Goal: Transaction & Acquisition: Book appointment/travel/reservation

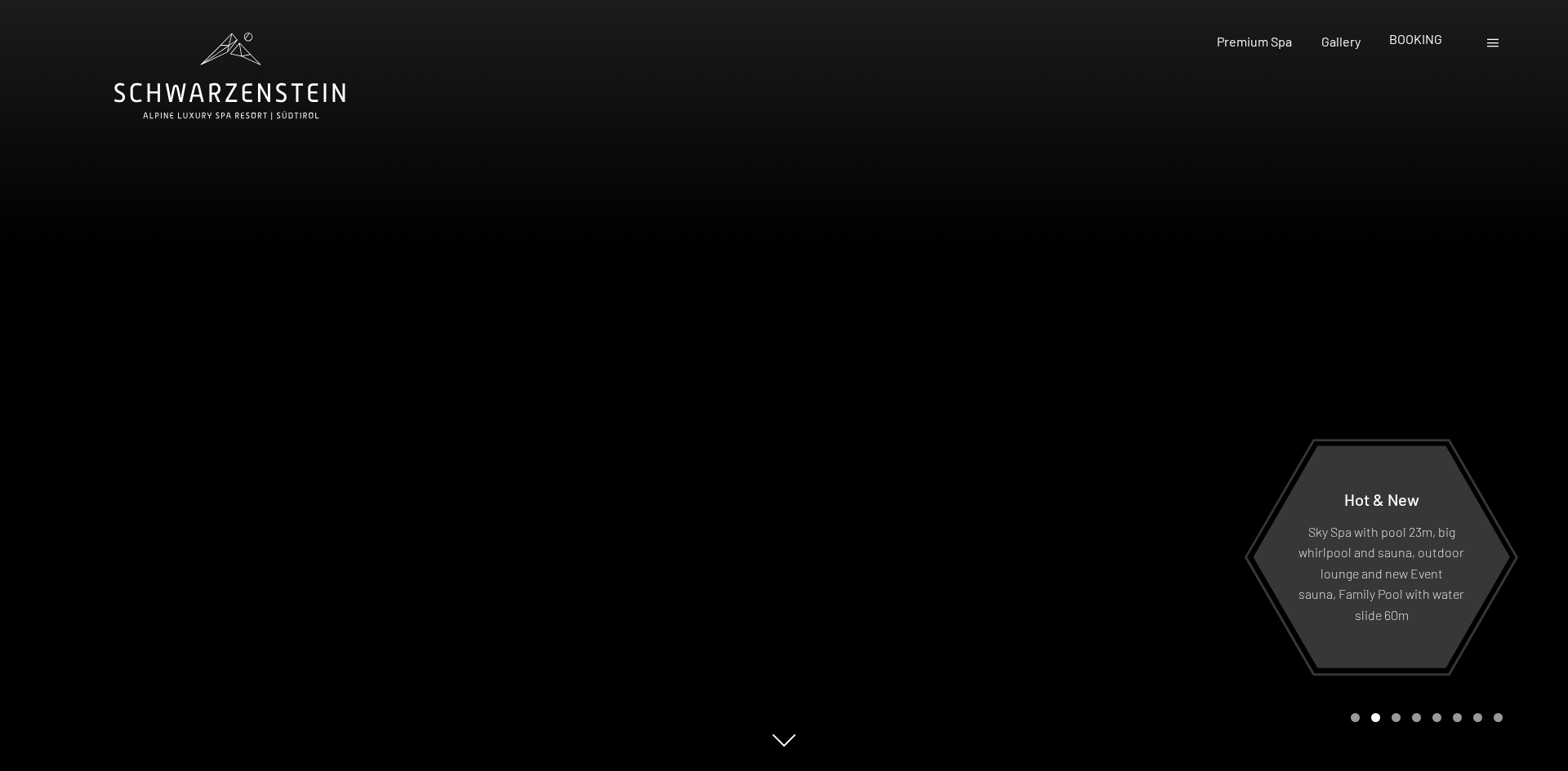
click at [1427, 44] on span "BOOKING" at bounding box center [1416, 39] width 53 height 15
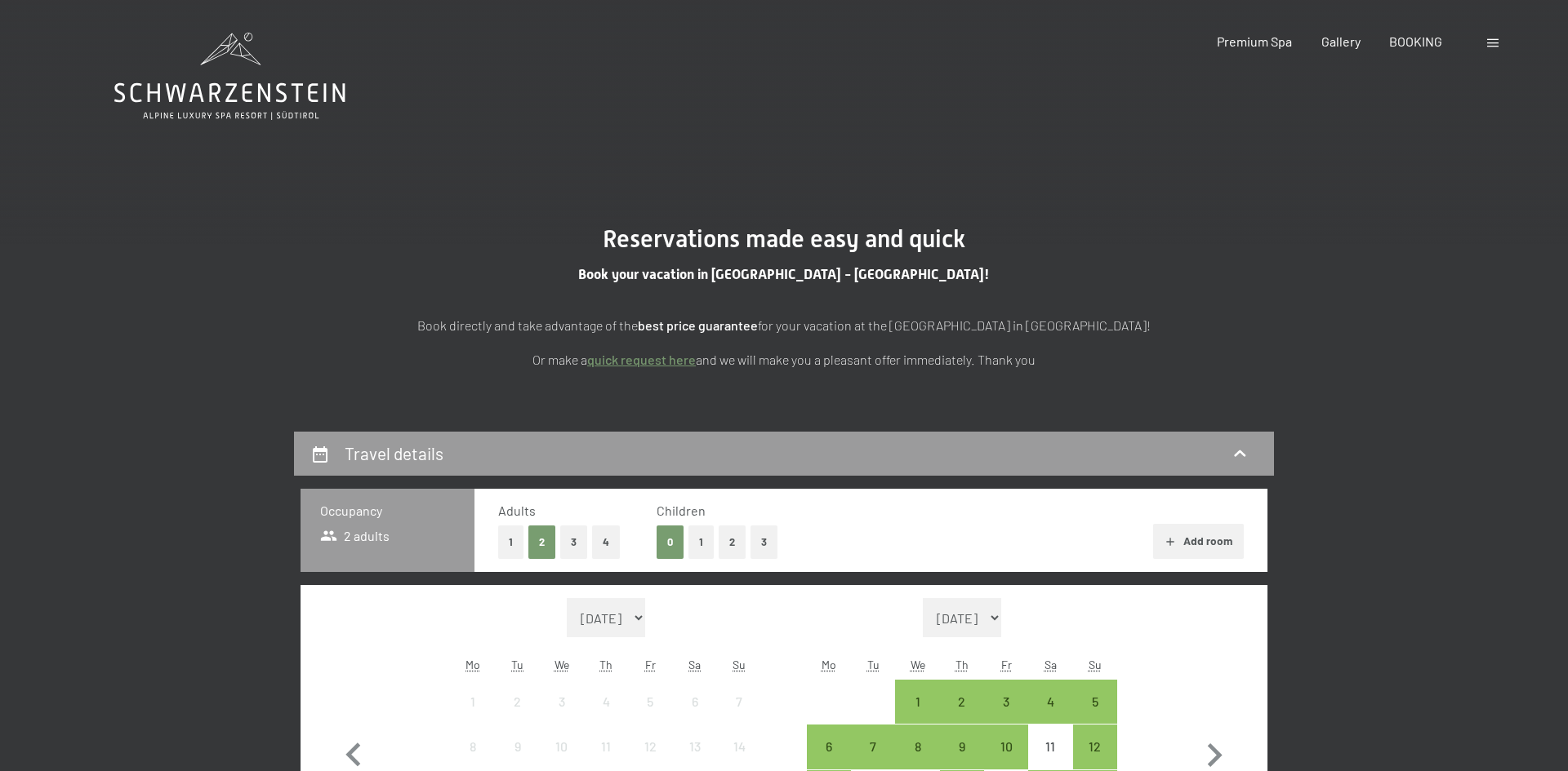
click at [762, 540] on button "3" at bounding box center [765, 542] width 27 height 34
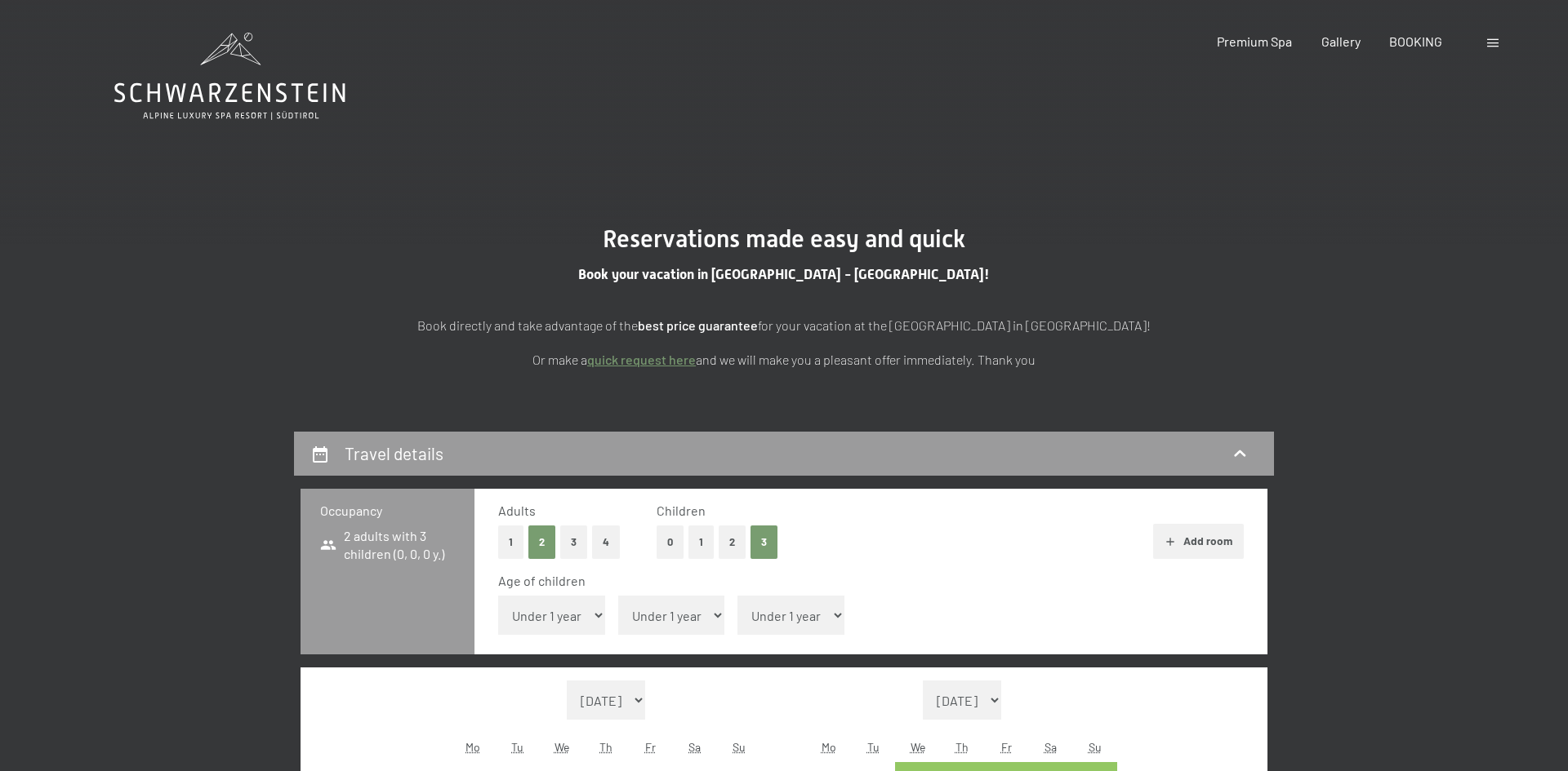
click at [599, 613] on select "Under 1 year 1 year 2 years 3 years 4 years 5 years 6 years 7 years 8 years 9 y…" at bounding box center [551, 615] width 107 height 39
select select "13"
click at [498, 596] on select "Under 1 year 1 year 2 years 3 years 4 years 5 years 6 years 7 years 8 years 9 y…" at bounding box center [551, 615] width 107 height 39
click at [678, 615] on select "Under 1 year 1 year 2 years 3 years 4 years 5 years 6 years 7 years 8 years 9 y…" at bounding box center [672, 615] width 107 height 39
select select "10"
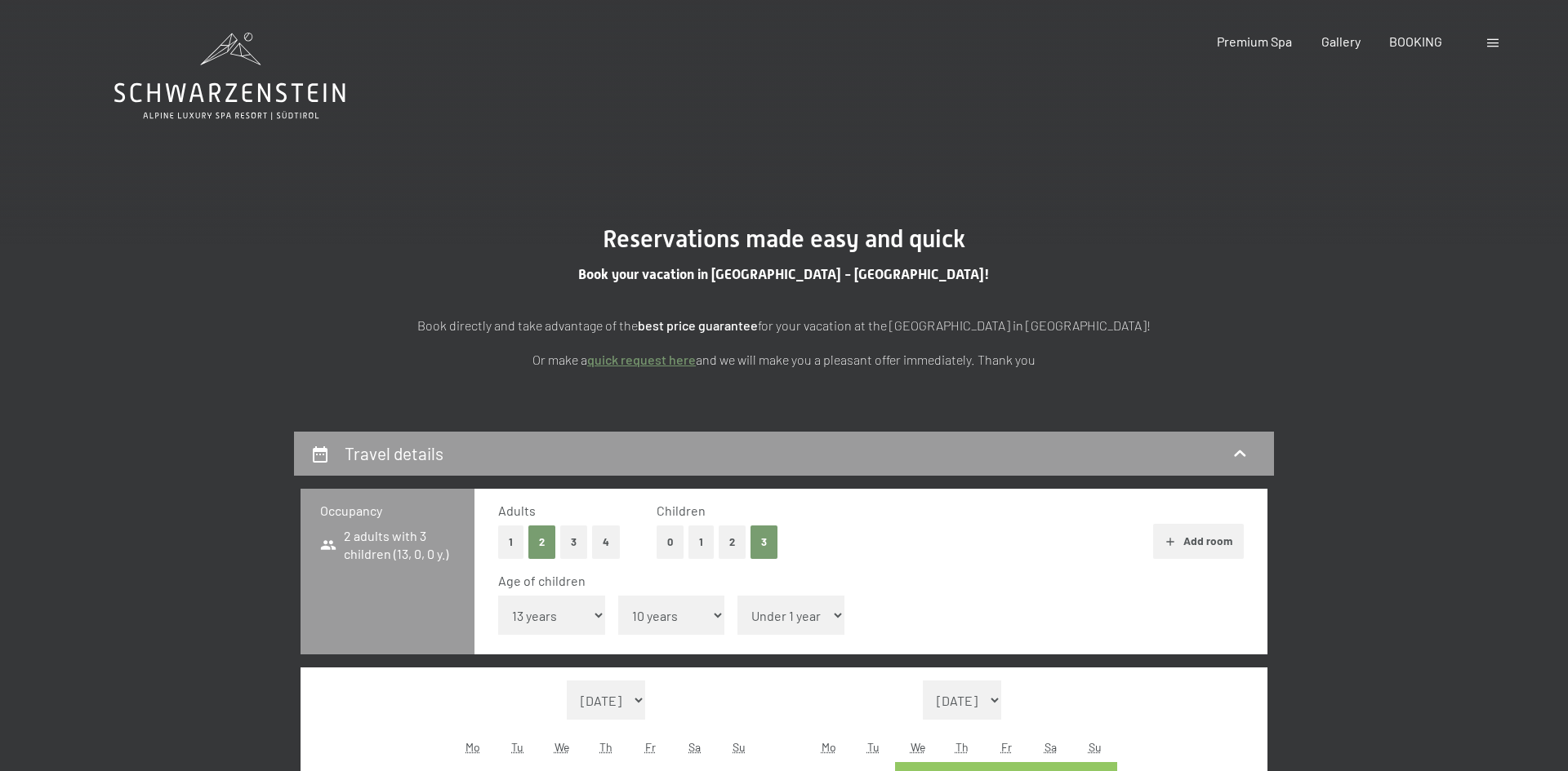
click at [618, 596] on select "Under 1 year 1 year 2 years 3 years 4 years 5 years 6 years 7 years 8 years 9 y…" at bounding box center [672, 615] width 107 height 39
click at [775, 610] on select "Under 1 year 1 year 2 years 3 years 4 years 5 years 6 years 7 years 8 years 9 y…" at bounding box center [791, 615] width 107 height 39
click at [737, 596] on select "Under 1 year 1 year 2 years 3 years 4 years 5 years 6 years 7 years 8 years 9 y…" at bounding box center [791, 615] width 107 height 39
select select "17"
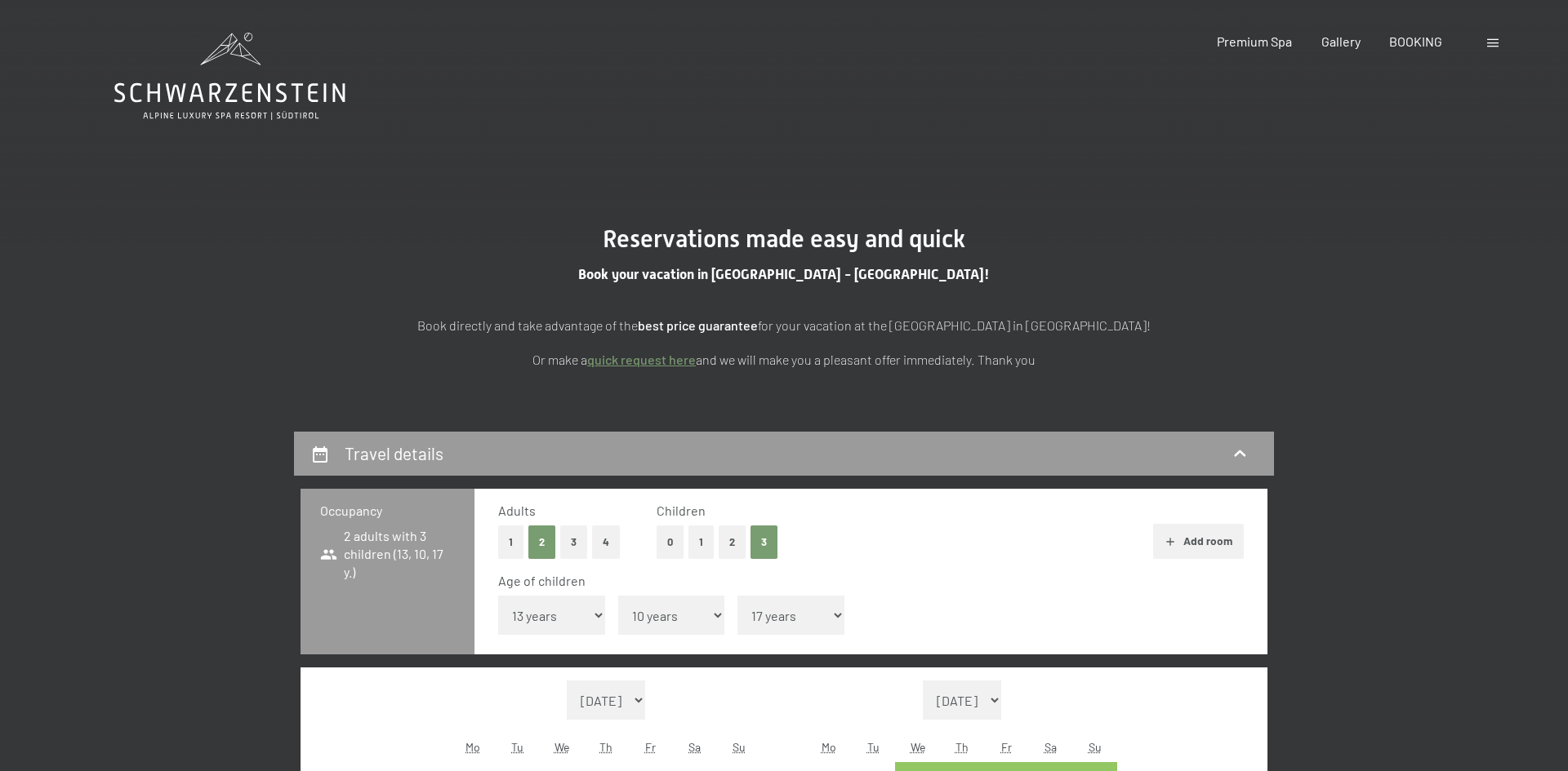
select select "[DATE]"
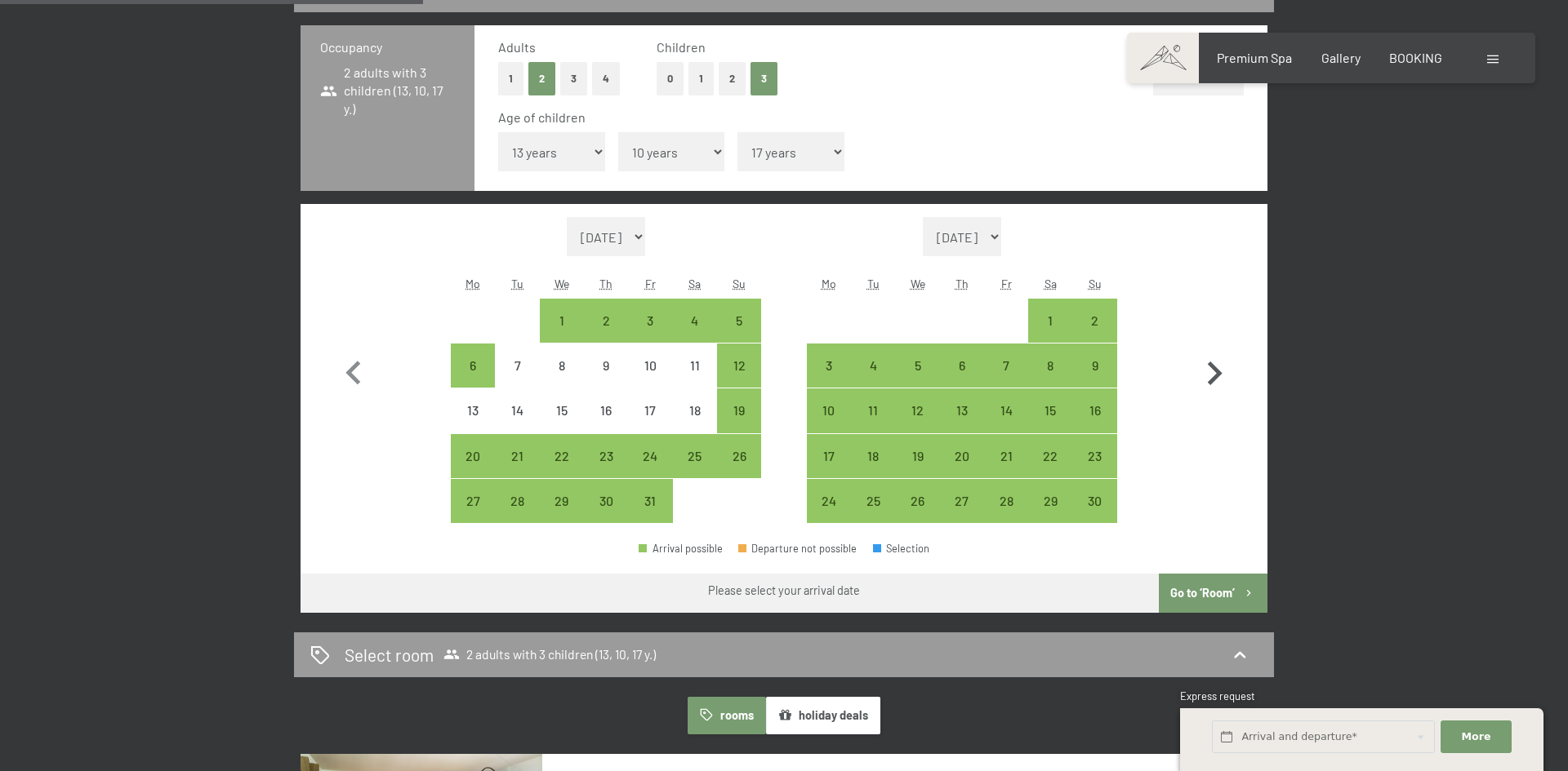
scroll to position [490, 0]
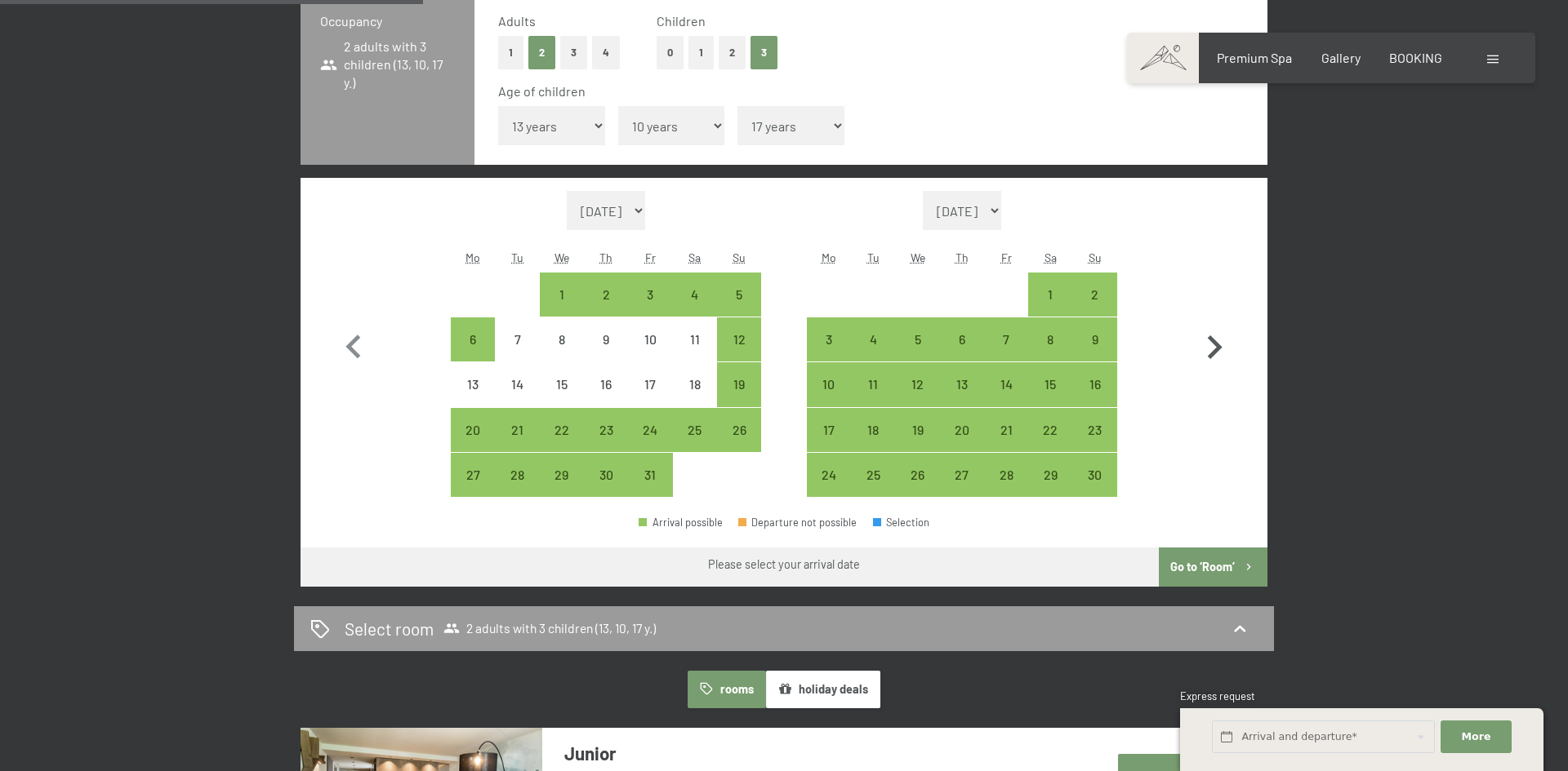
click at [1211, 354] on icon "button" at bounding box center [1215, 347] width 15 height 23
select select "[DATE]"
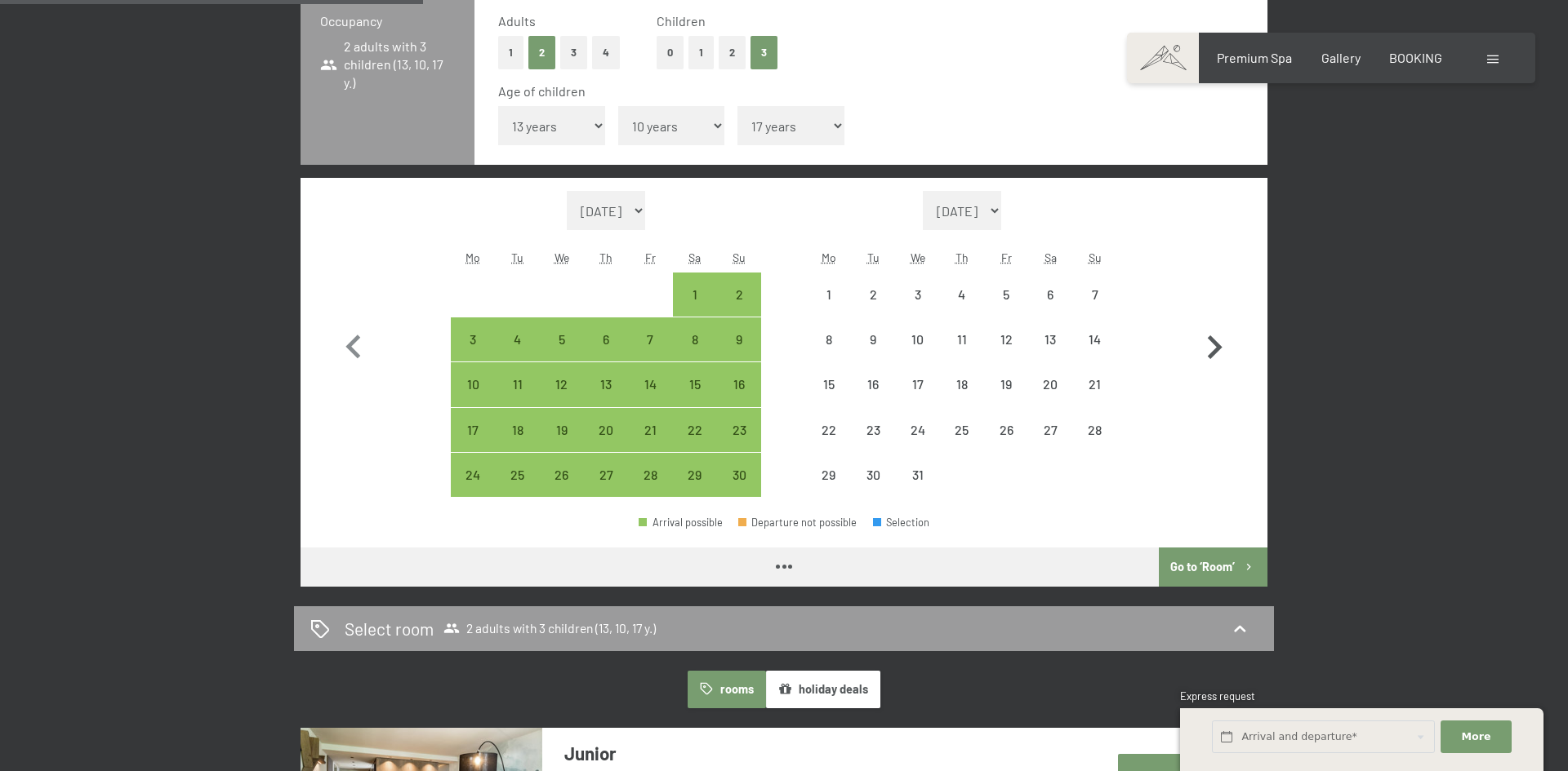
select select "[DATE]"
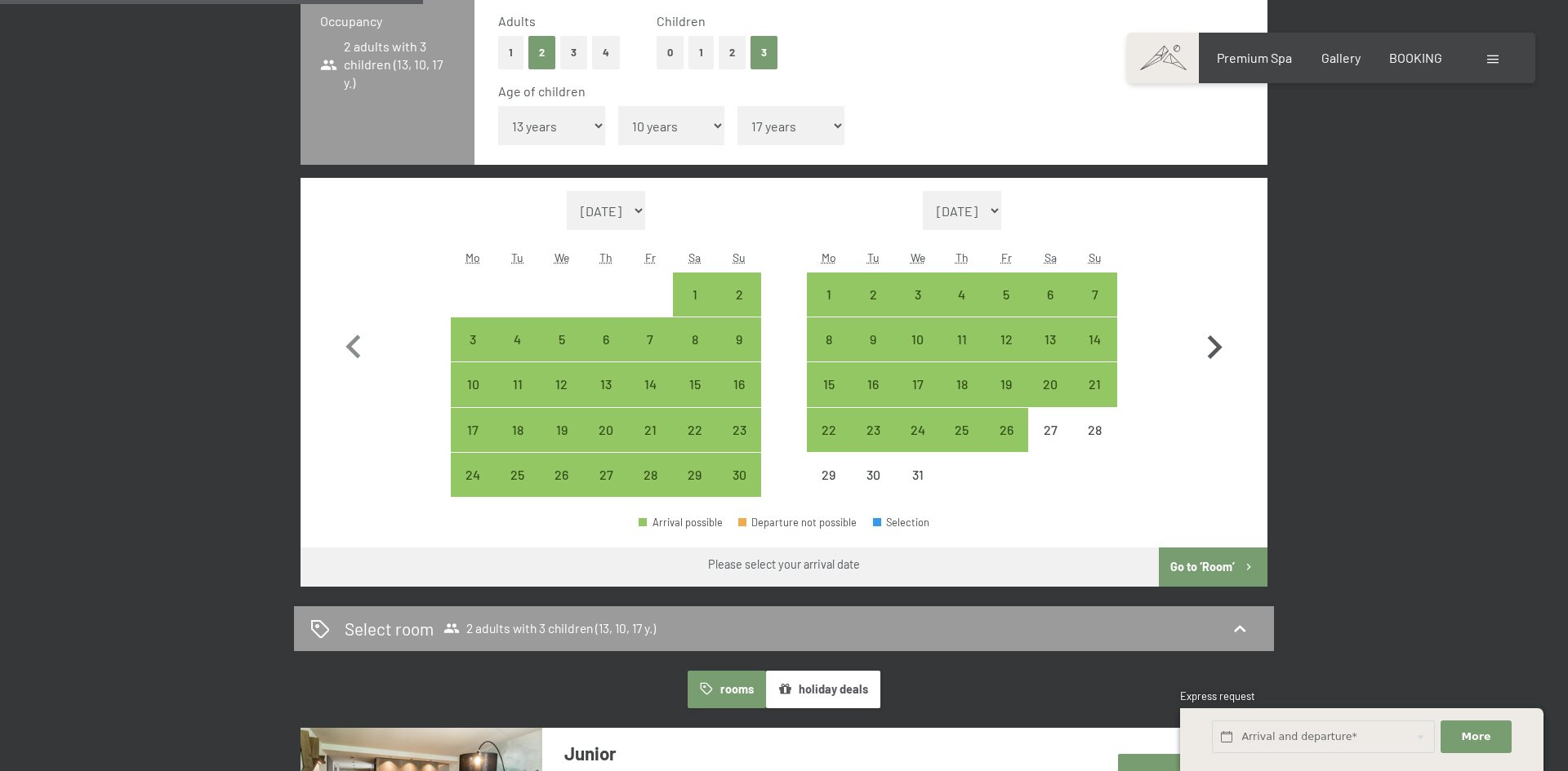
click at [1211, 354] on icon "button" at bounding box center [1215, 347] width 15 height 23
select select "[DATE]"
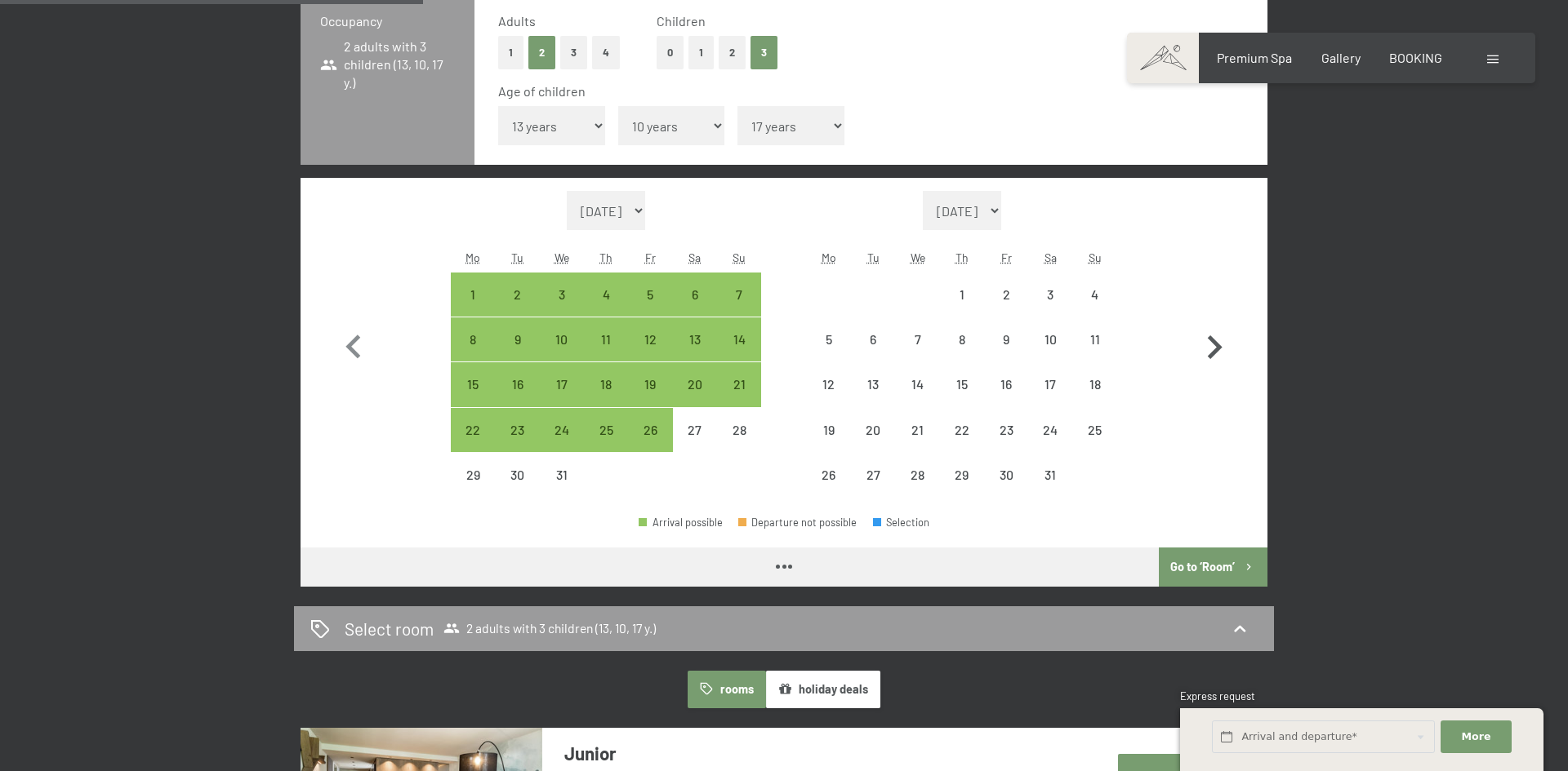
select select "[DATE]"
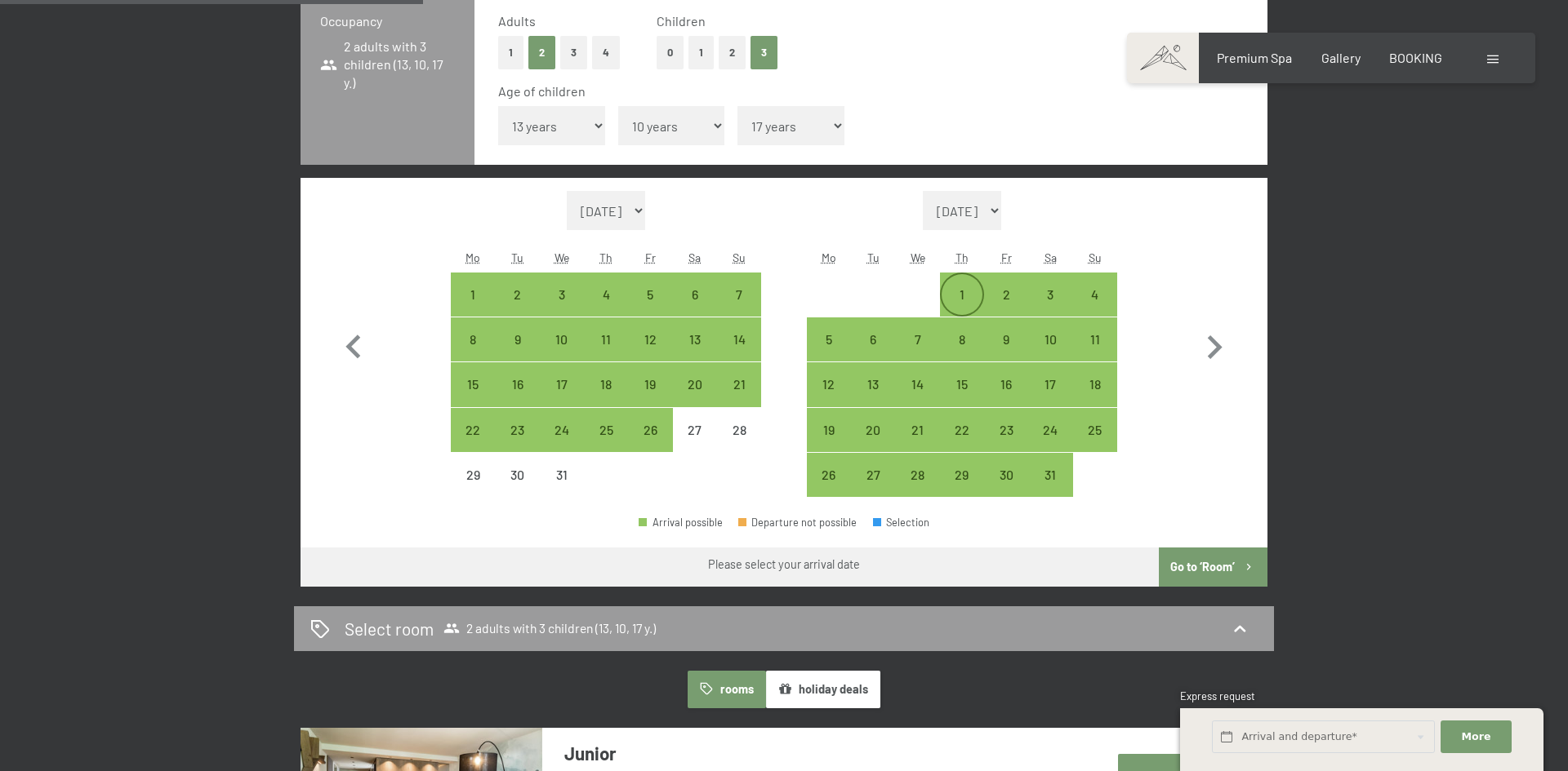
click at [953, 292] on div "1" at bounding box center [962, 309] width 41 height 41
select select "[DATE]"
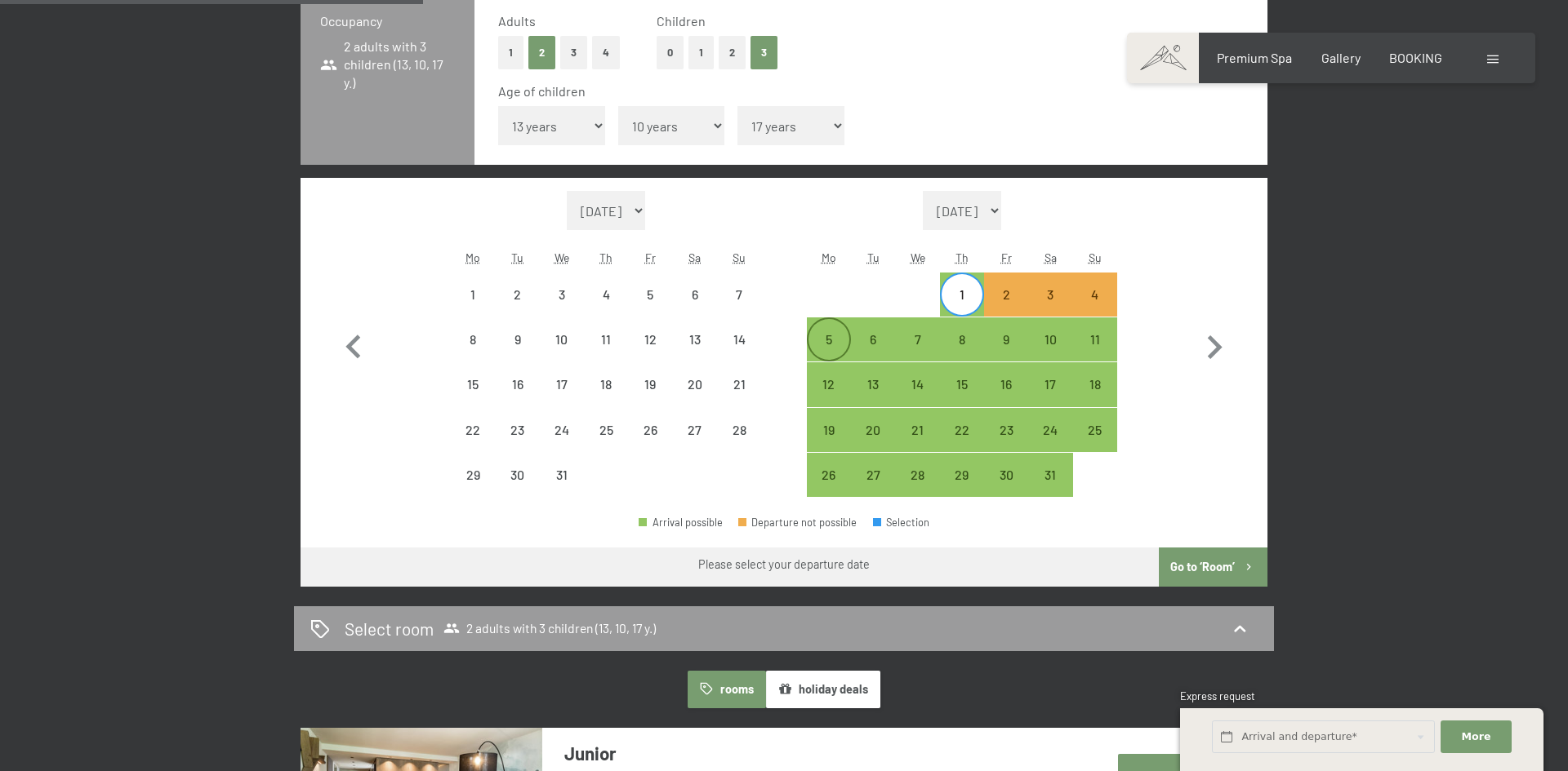
click at [831, 347] on div "5" at bounding box center [829, 354] width 41 height 41
select select "[DATE]"
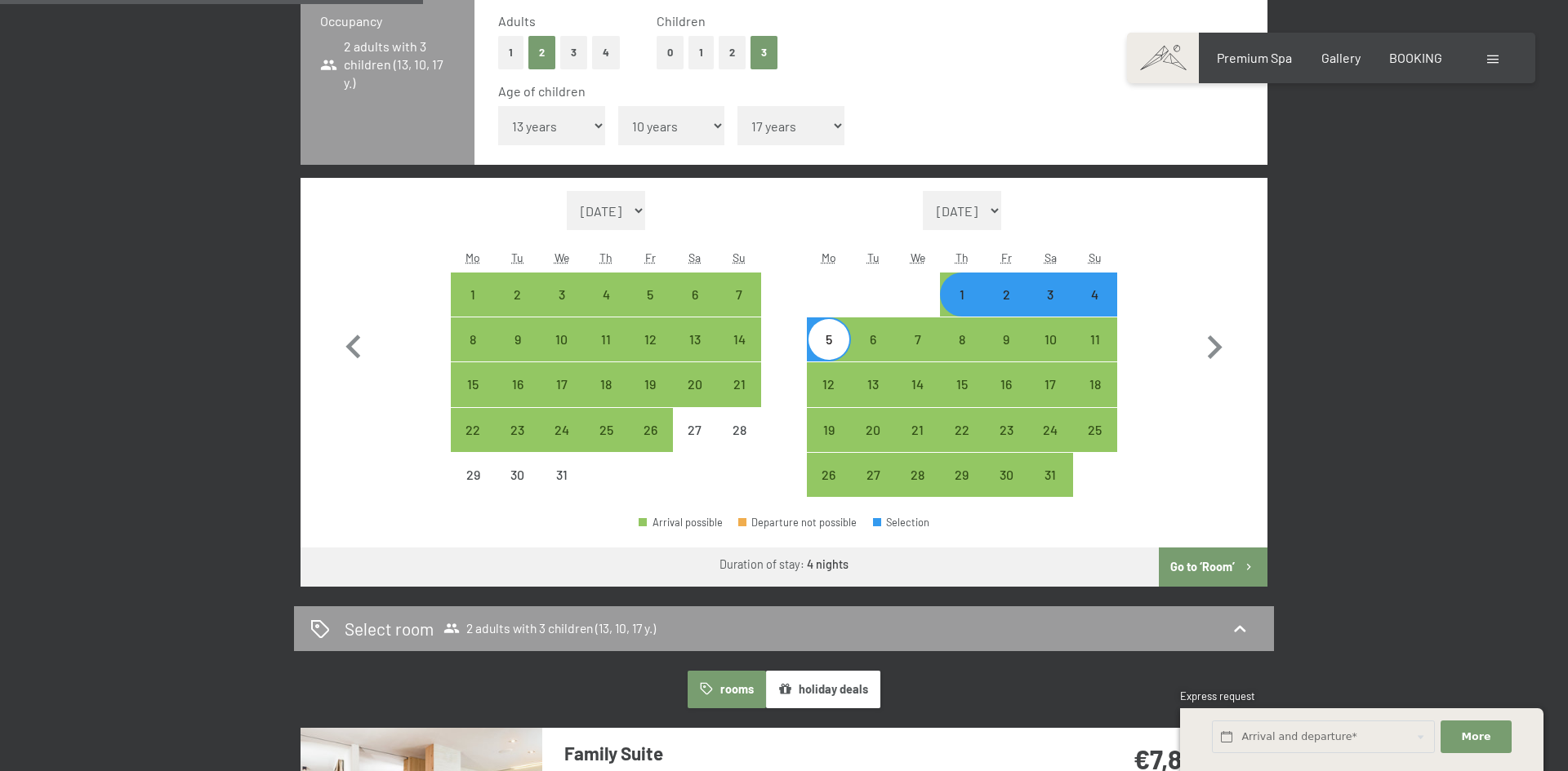
click at [1228, 564] on button "Go to ‘Room’" at bounding box center [1213, 568] width 109 height 39
select select "[DATE]"
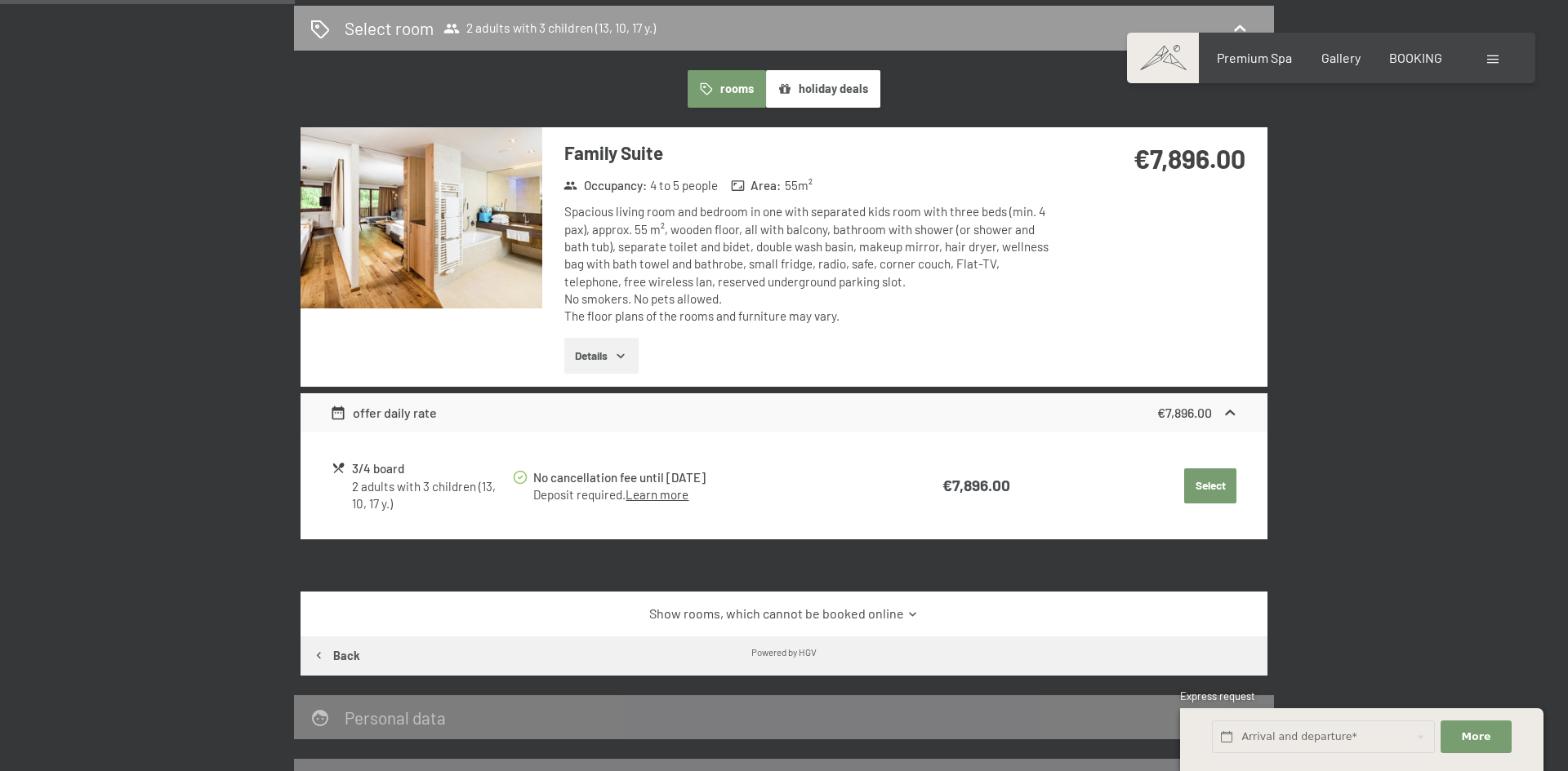
scroll to position [432, 0]
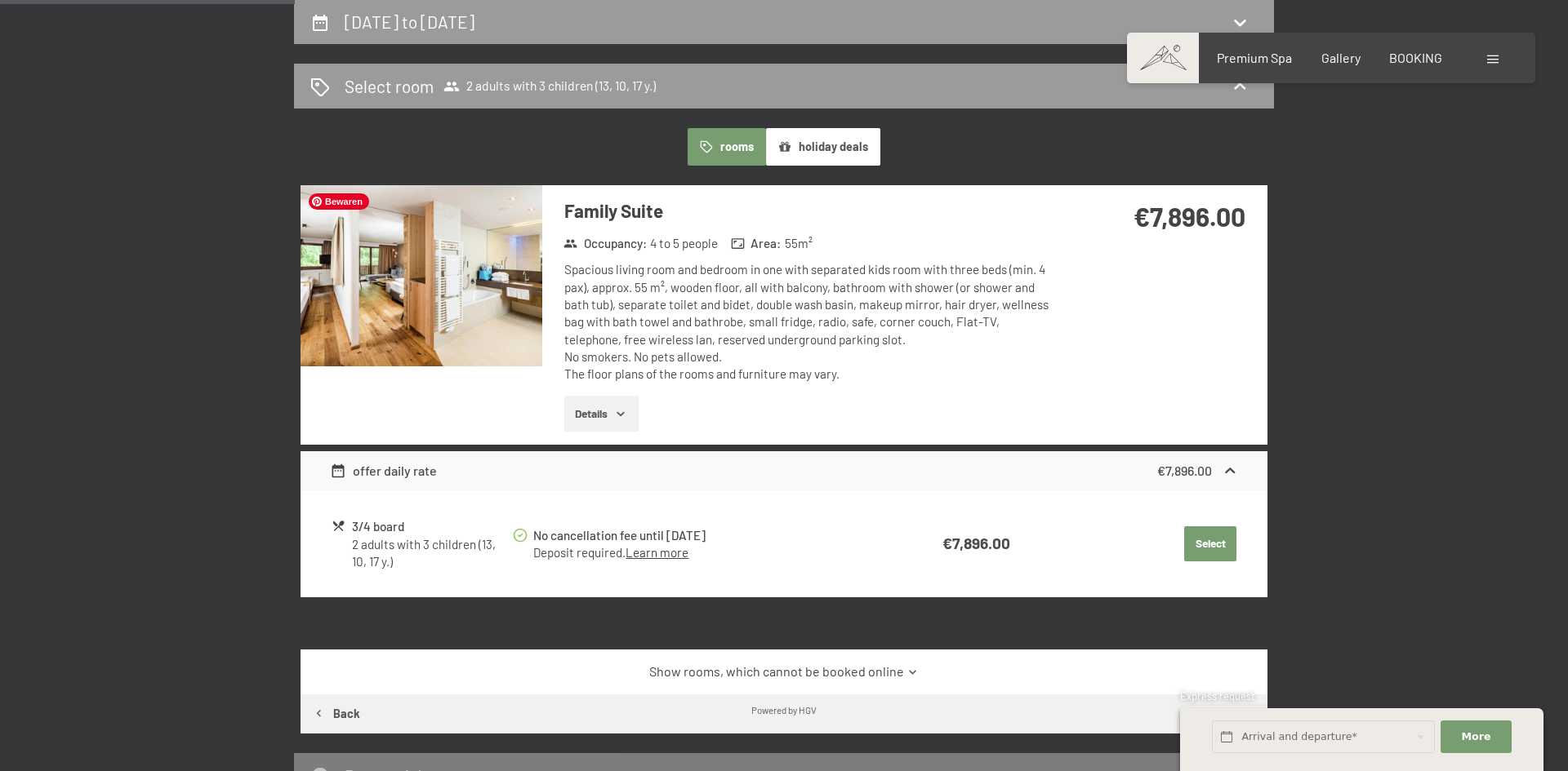
click at [382, 289] on img at bounding box center [421, 275] width 241 height 181
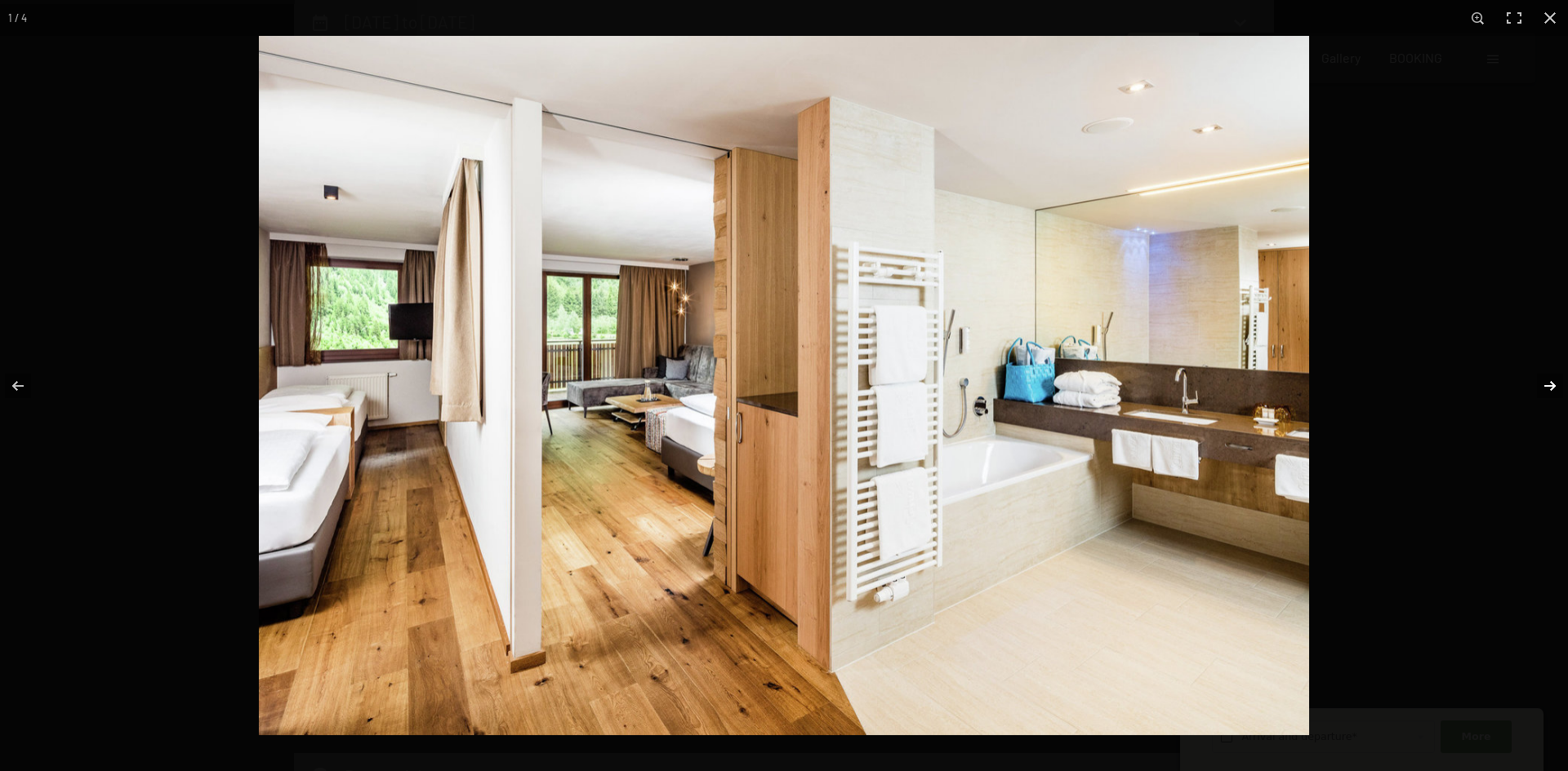
click at [1551, 385] on button "button" at bounding box center [1539, 386] width 57 height 81
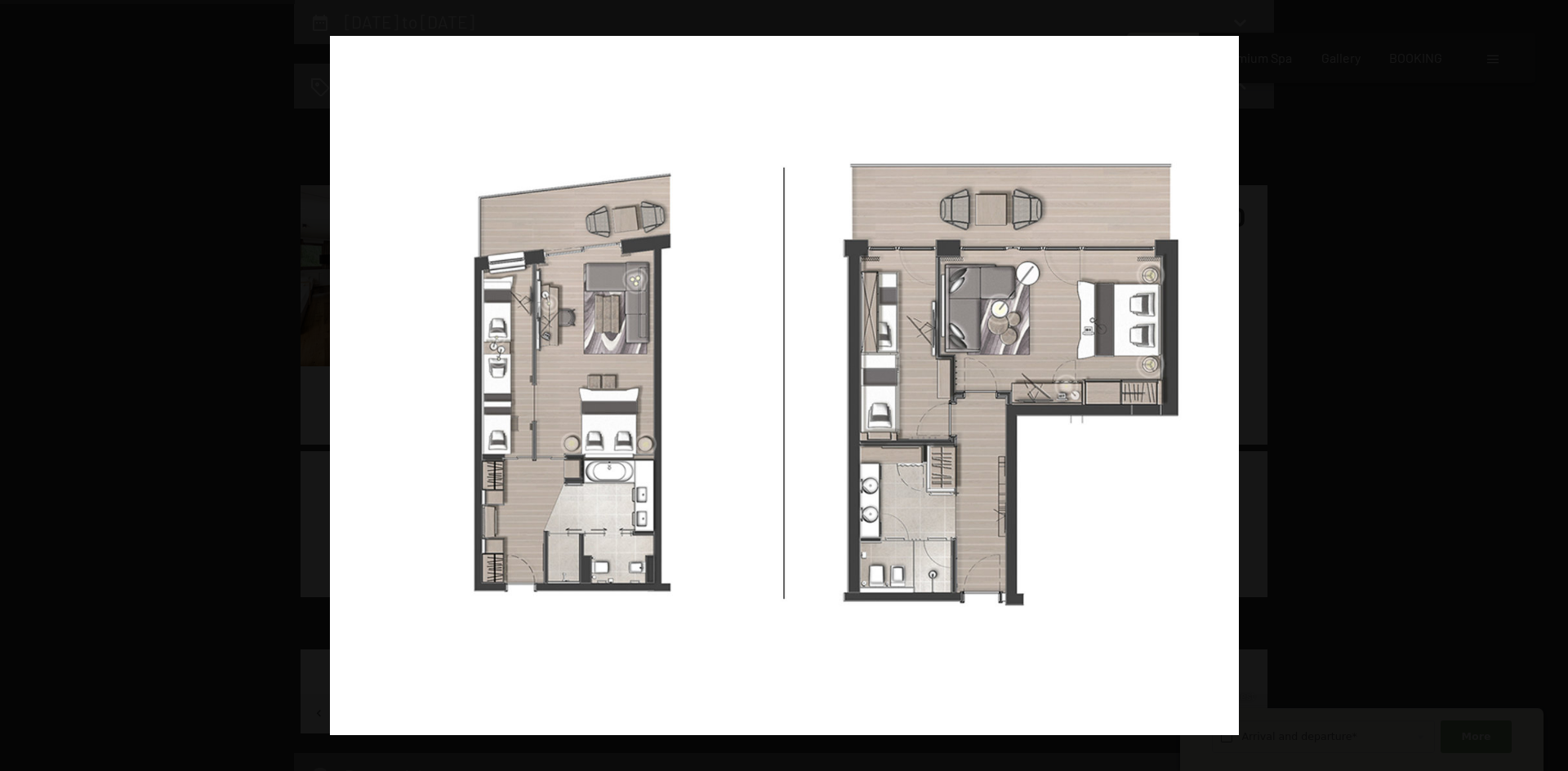
click at [1551, 385] on button "button" at bounding box center [1539, 386] width 57 height 81
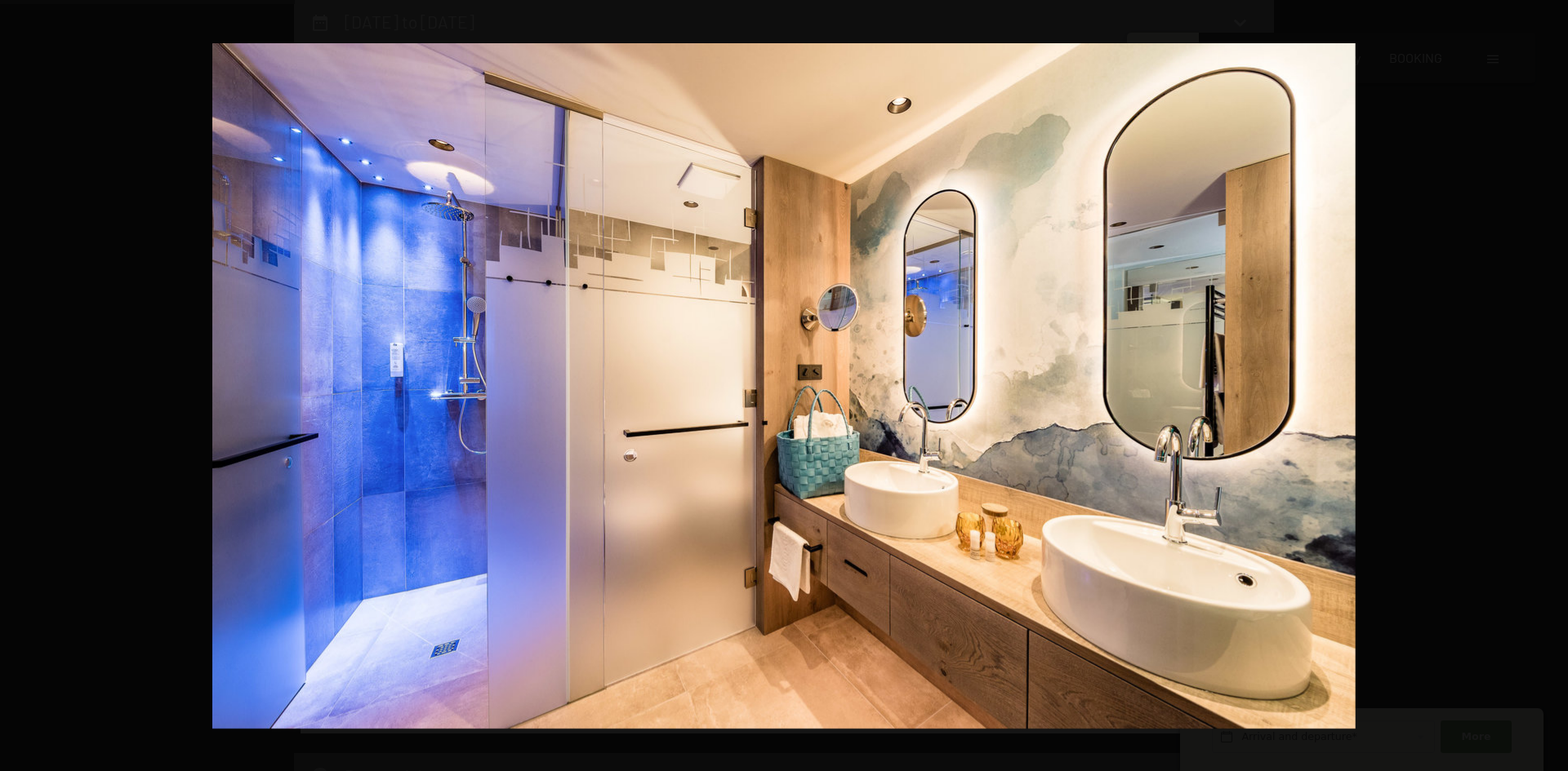
click at [1551, 385] on button "button" at bounding box center [1539, 386] width 57 height 81
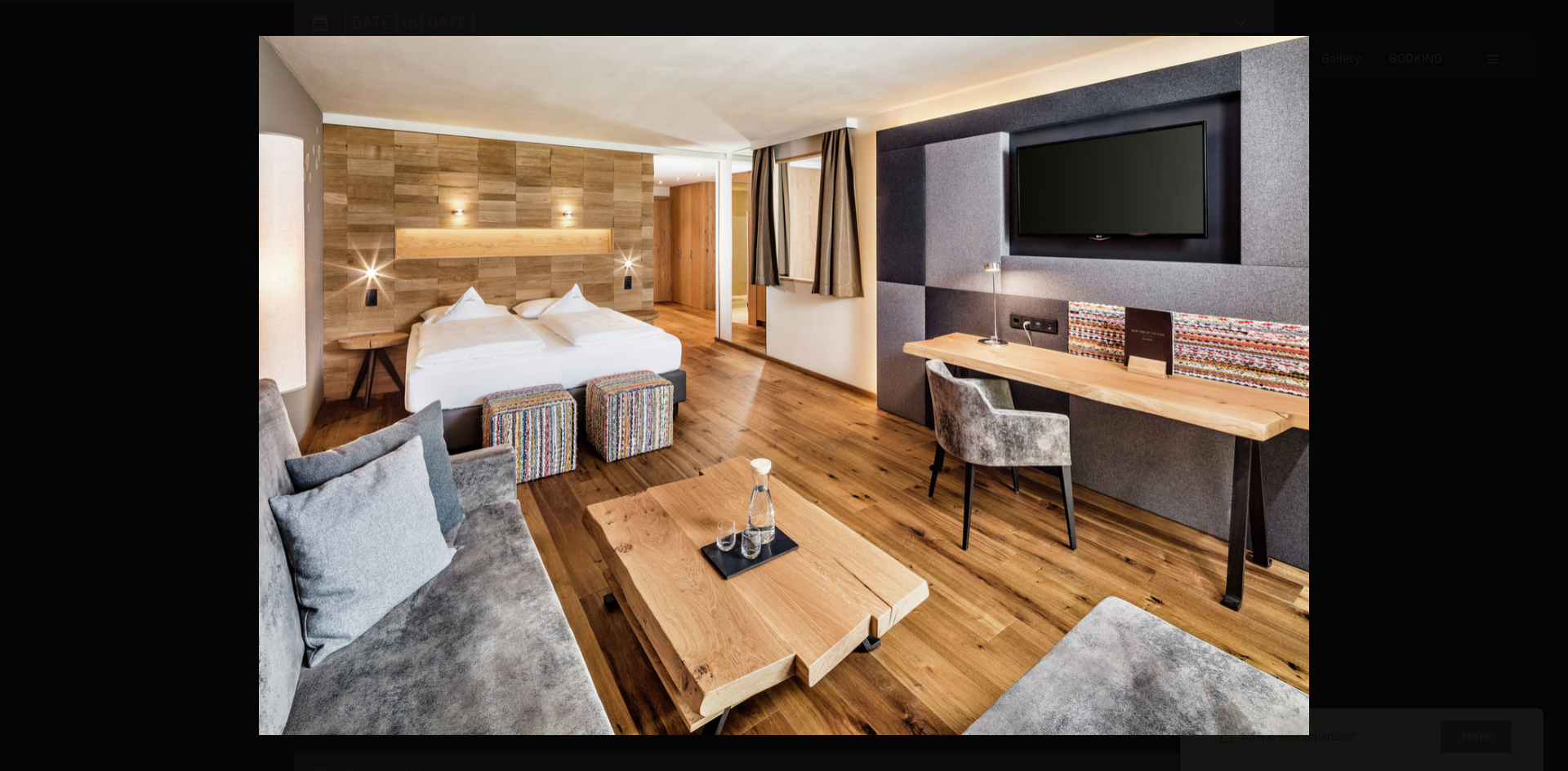
click at [1551, 385] on button "button" at bounding box center [1539, 386] width 57 height 81
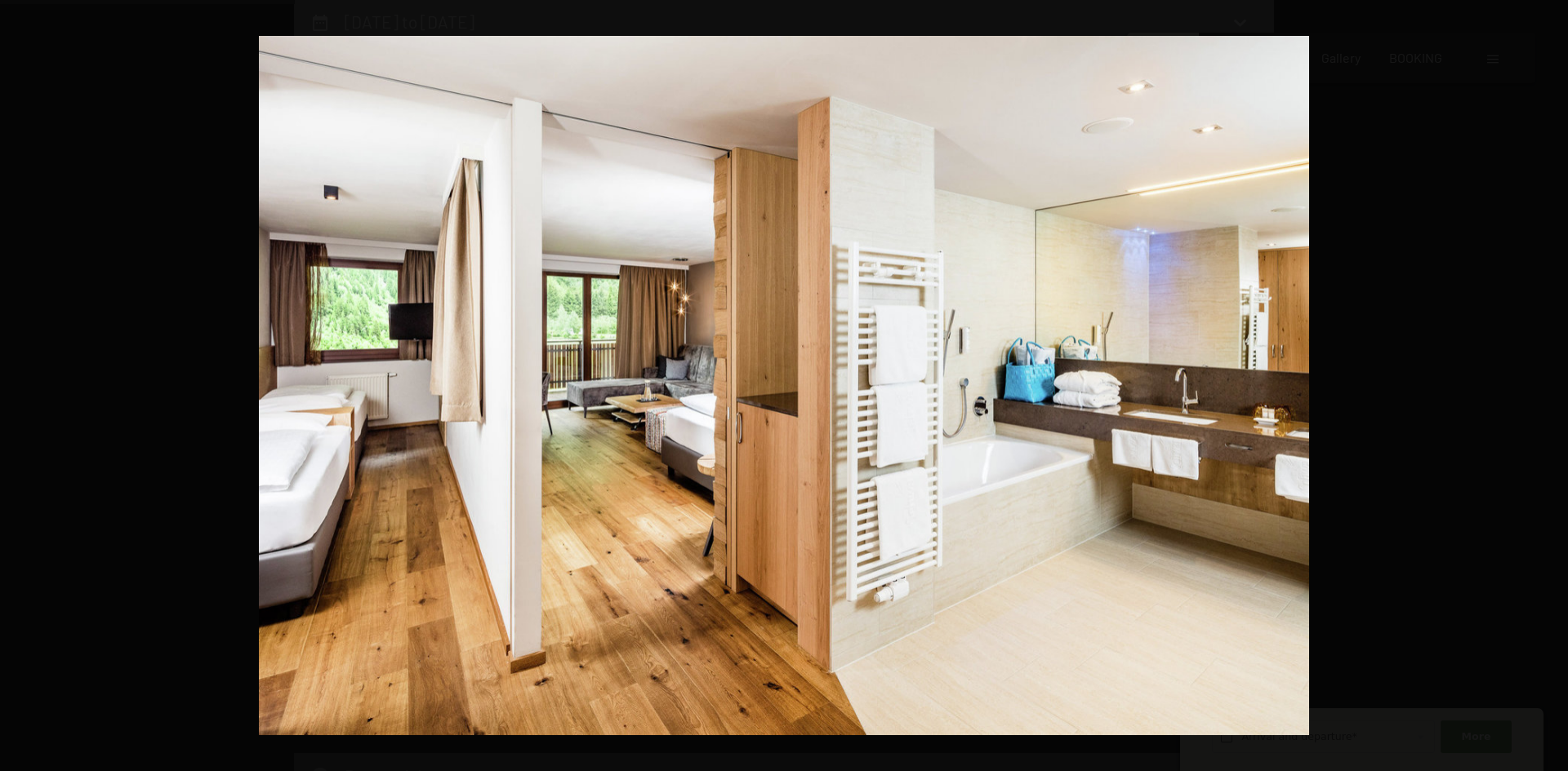
click at [1551, 385] on button "button" at bounding box center [1539, 386] width 57 height 81
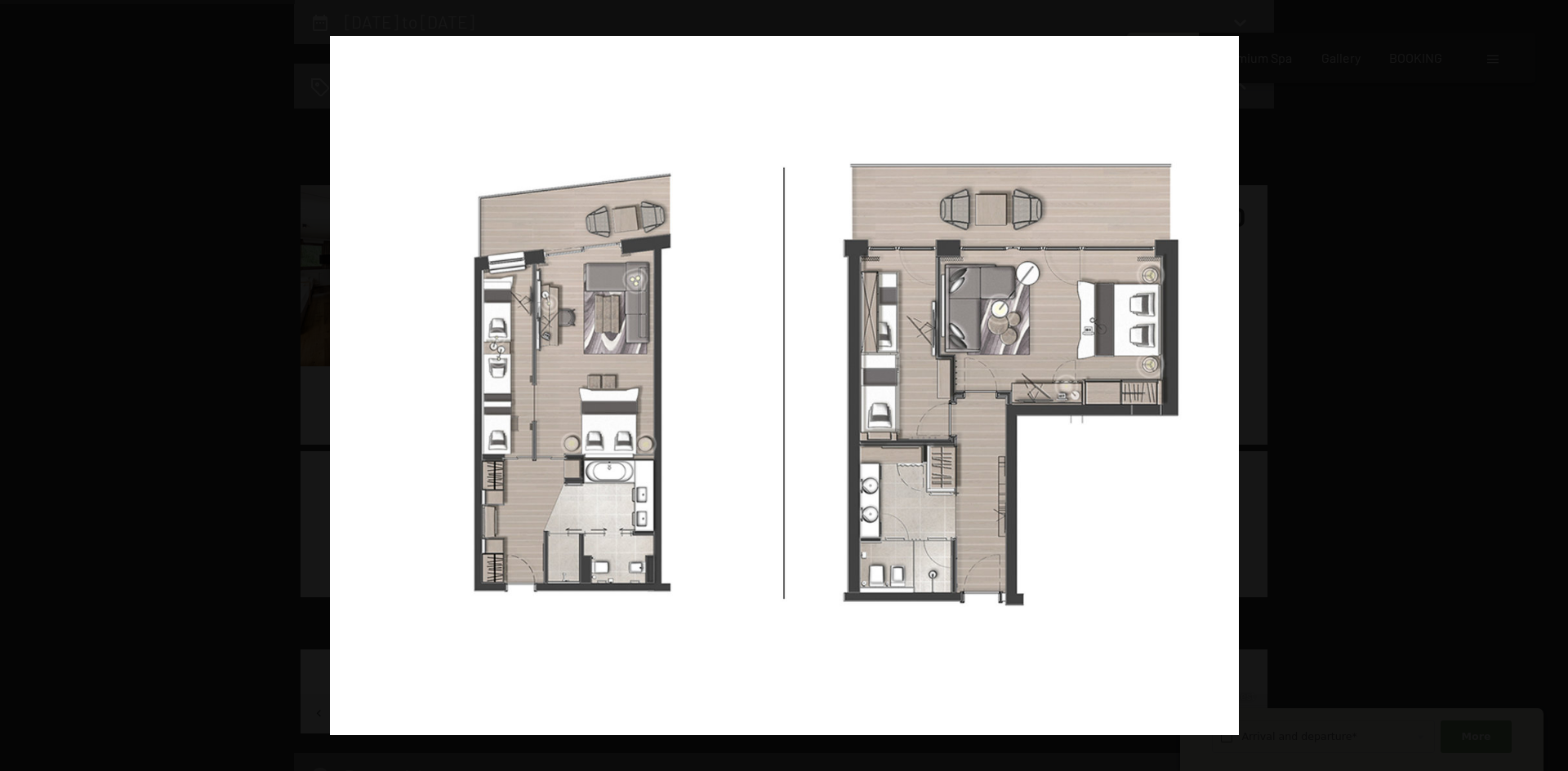
click at [1551, 385] on button "button" at bounding box center [1539, 386] width 57 height 81
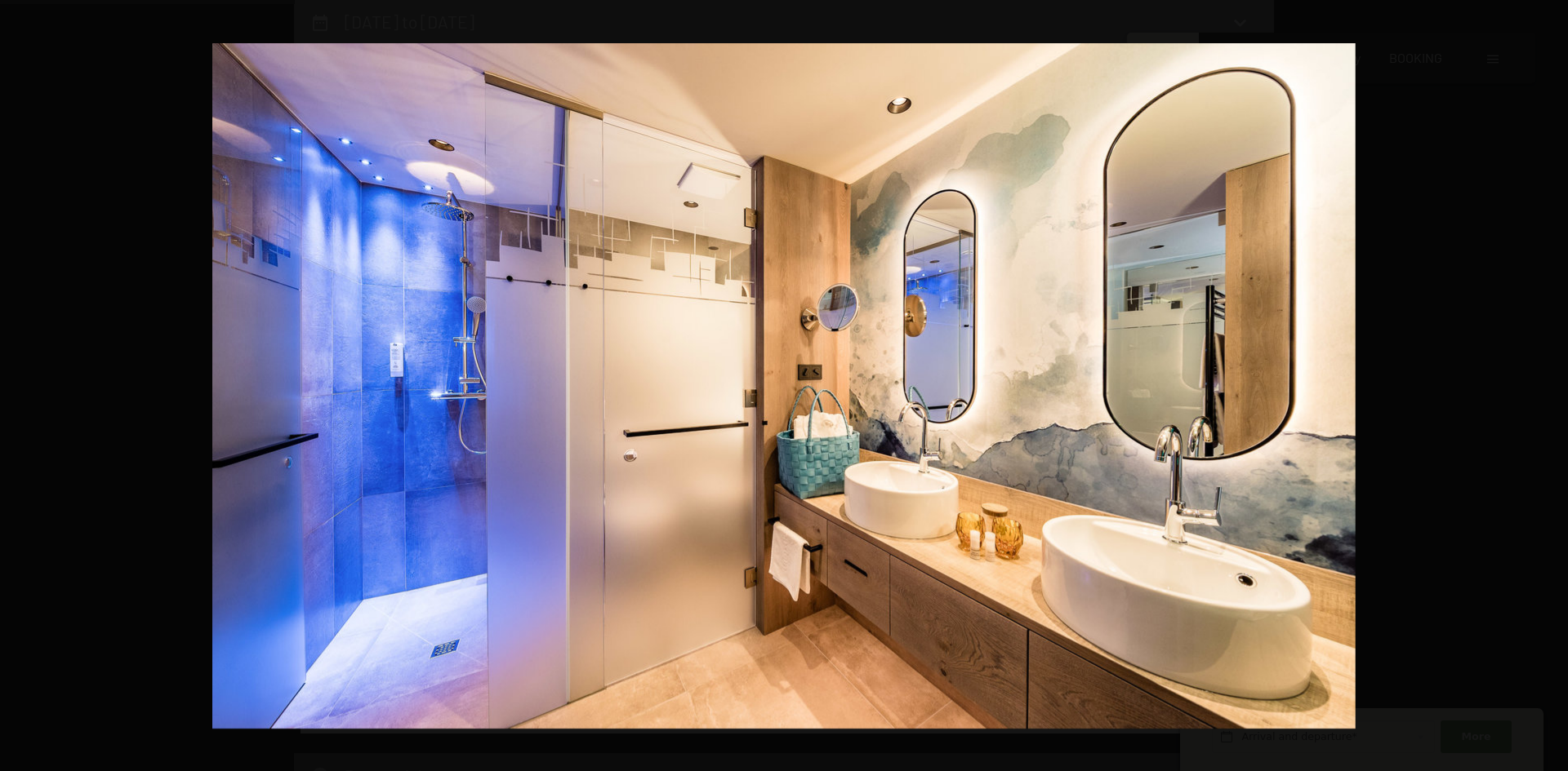
click at [1551, 385] on button "button" at bounding box center [1539, 386] width 57 height 81
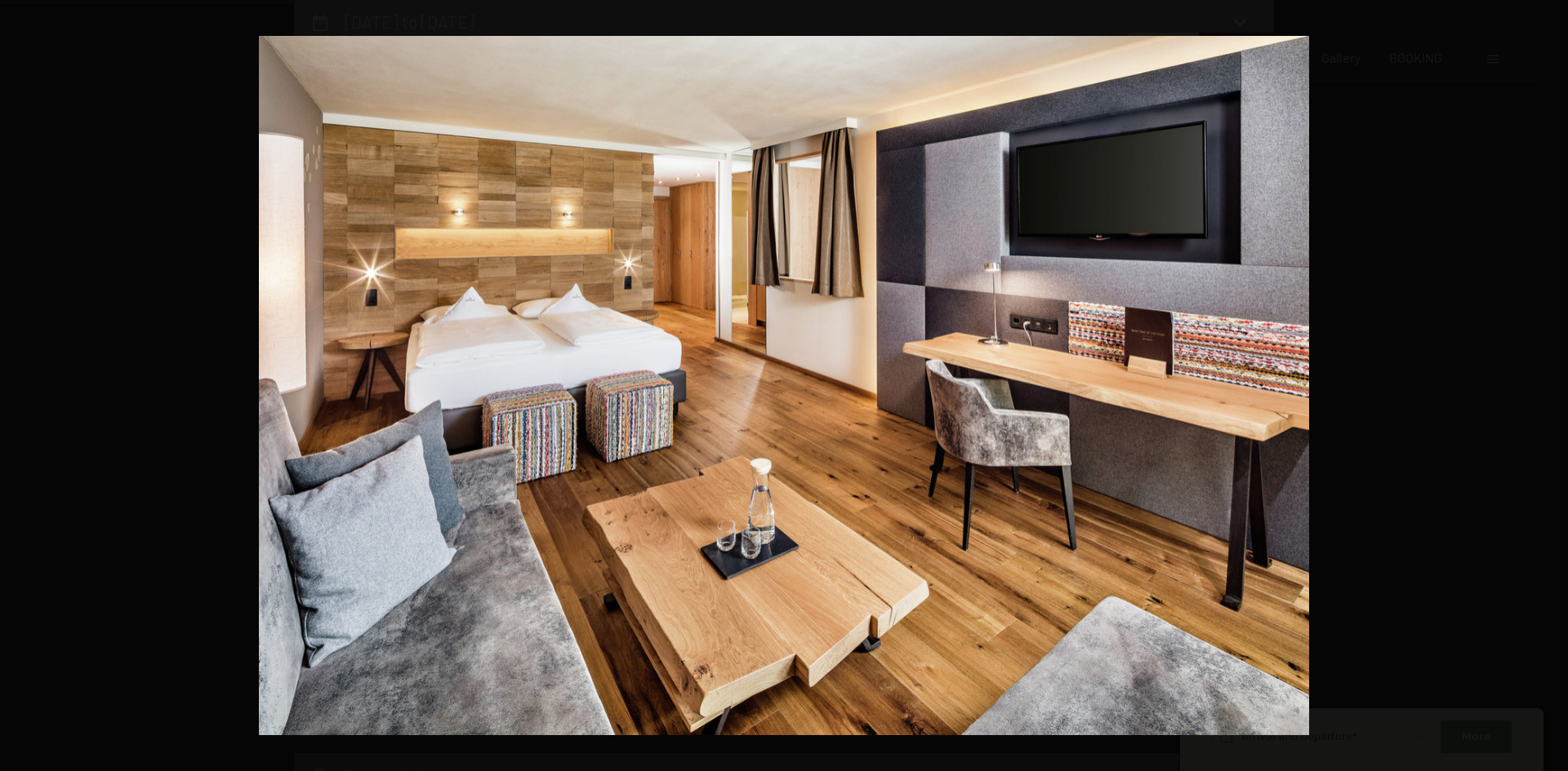
click at [1551, 385] on button "button" at bounding box center [1539, 386] width 57 height 81
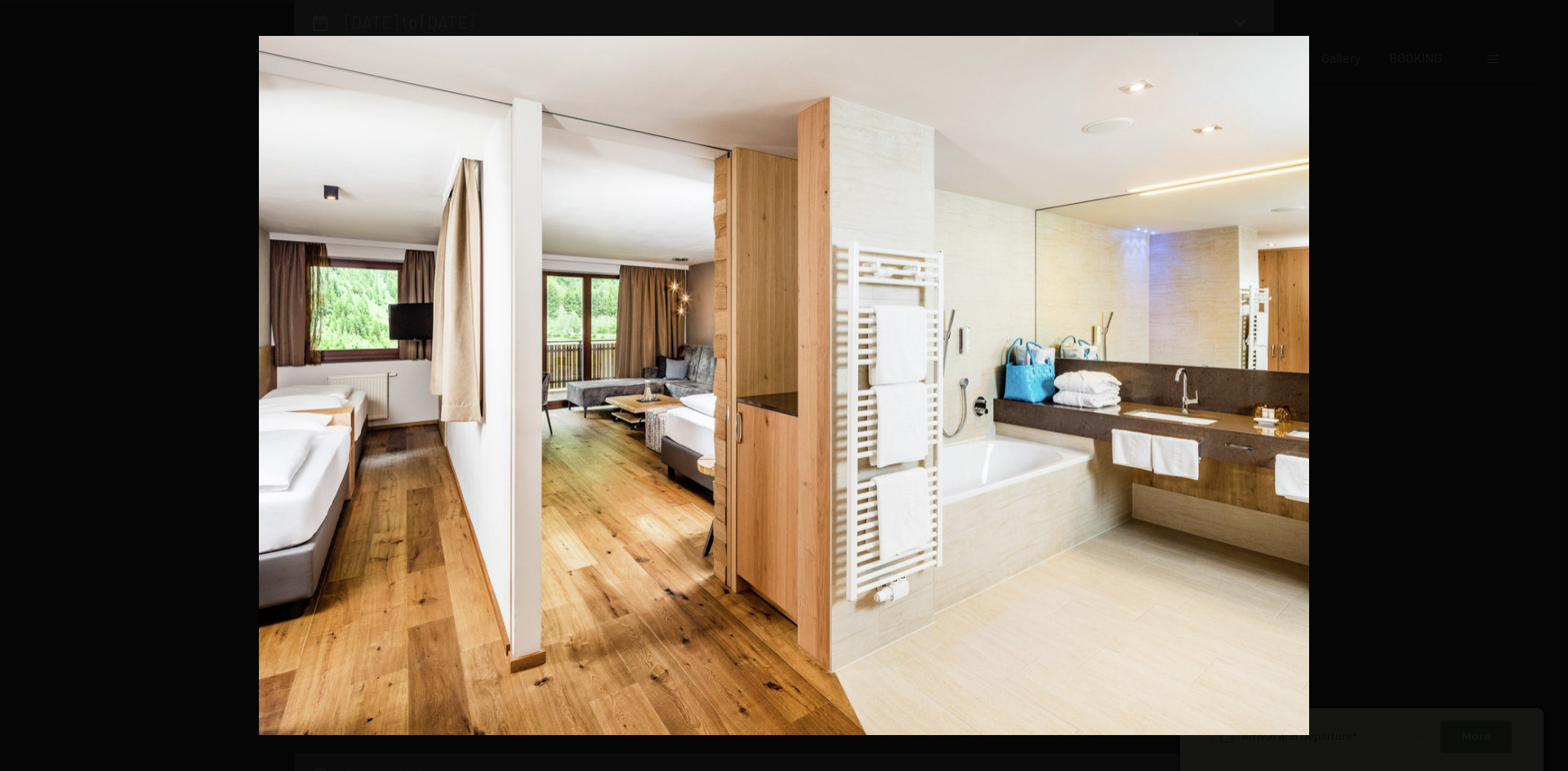
click at [1551, 385] on button "button" at bounding box center [1539, 386] width 57 height 81
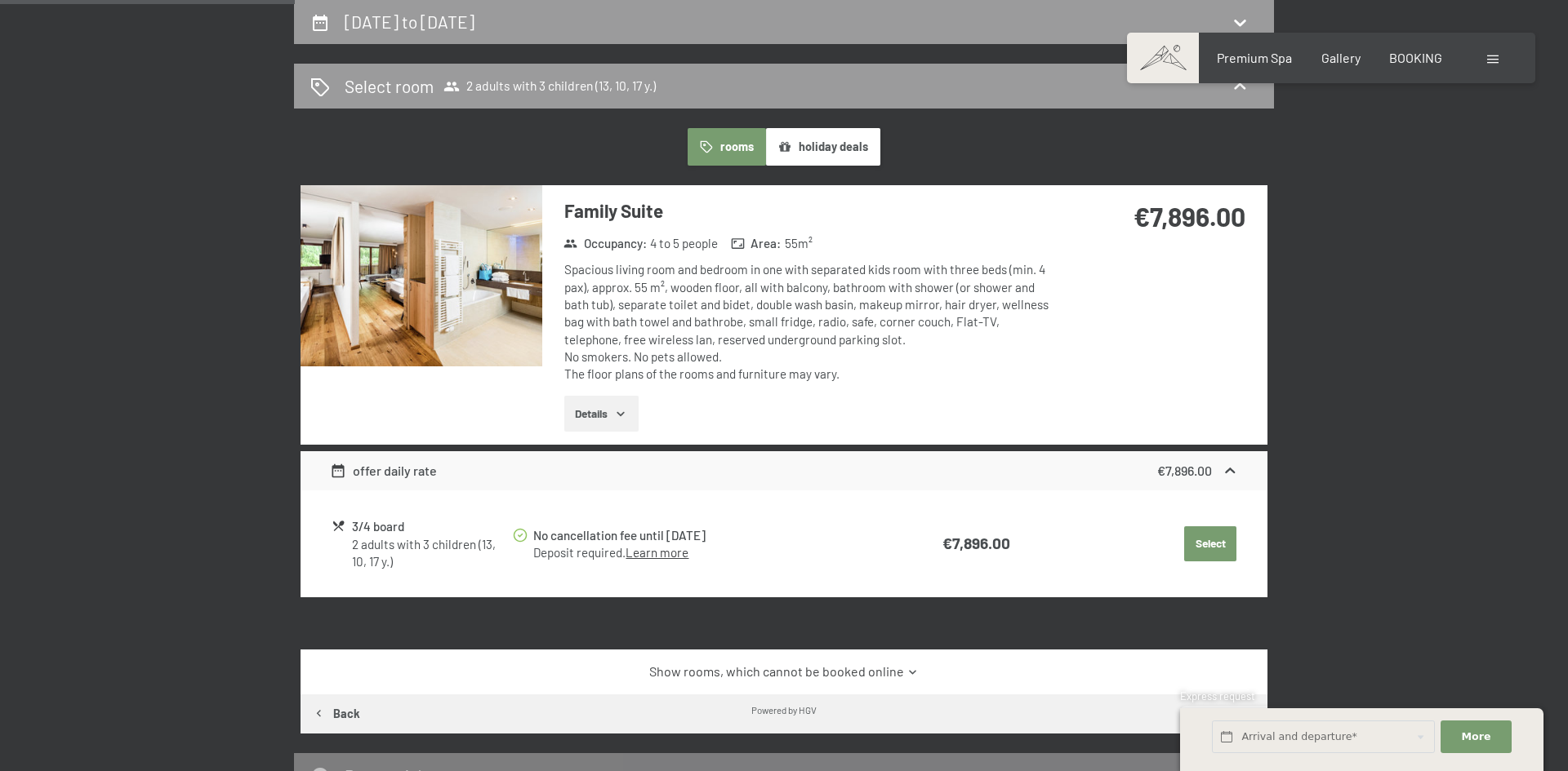
click at [0, 0] on button "button" at bounding box center [0, 0] width 0 height 0
click at [638, 86] on span "2 adults with 3 children (13, 10, 17 y.)" at bounding box center [549, 86] width 212 height 16
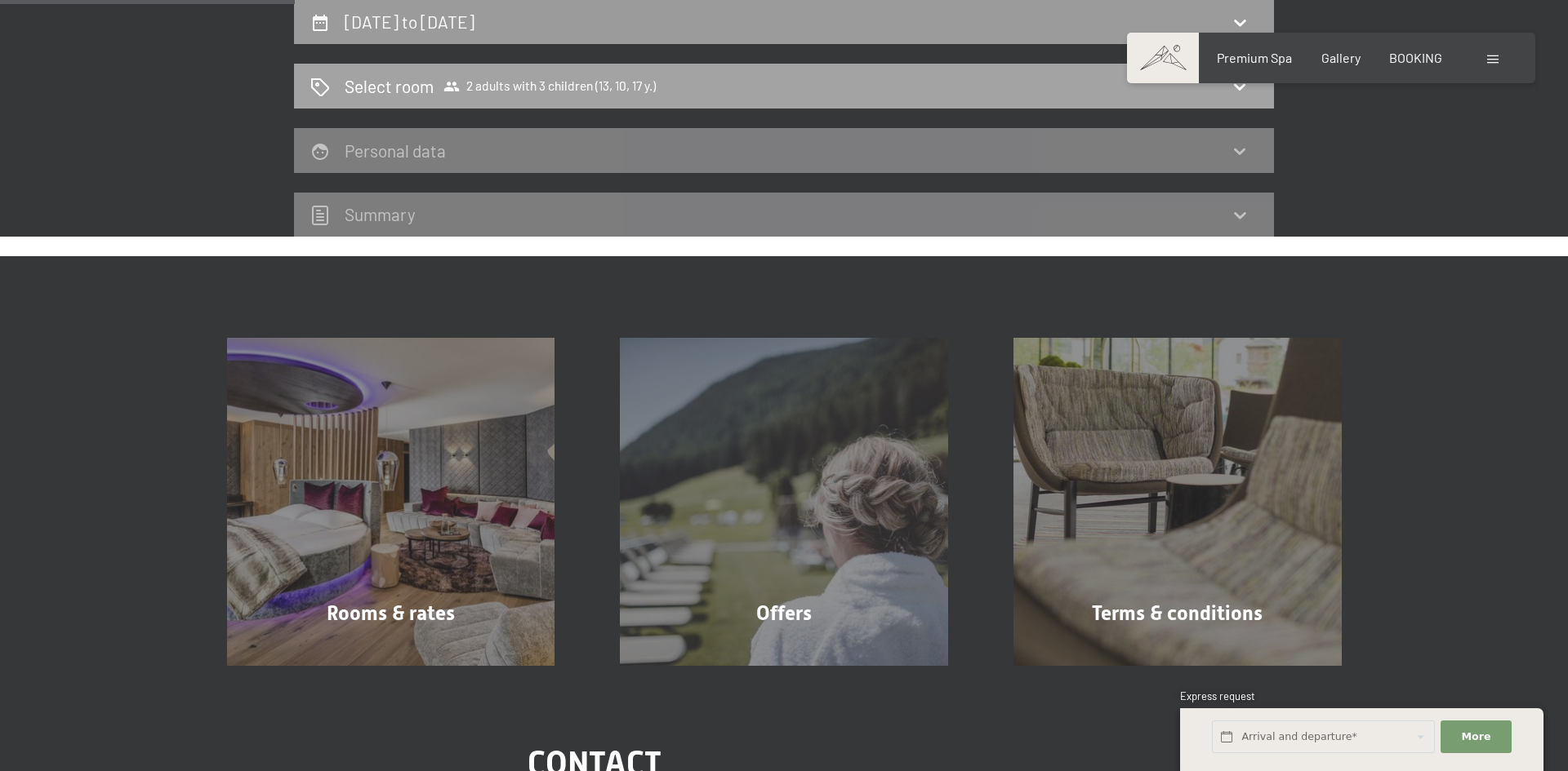
click at [580, 86] on span "2 adults with 3 children (13, 10, 17 y.)" at bounding box center [549, 86] width 212 height 16
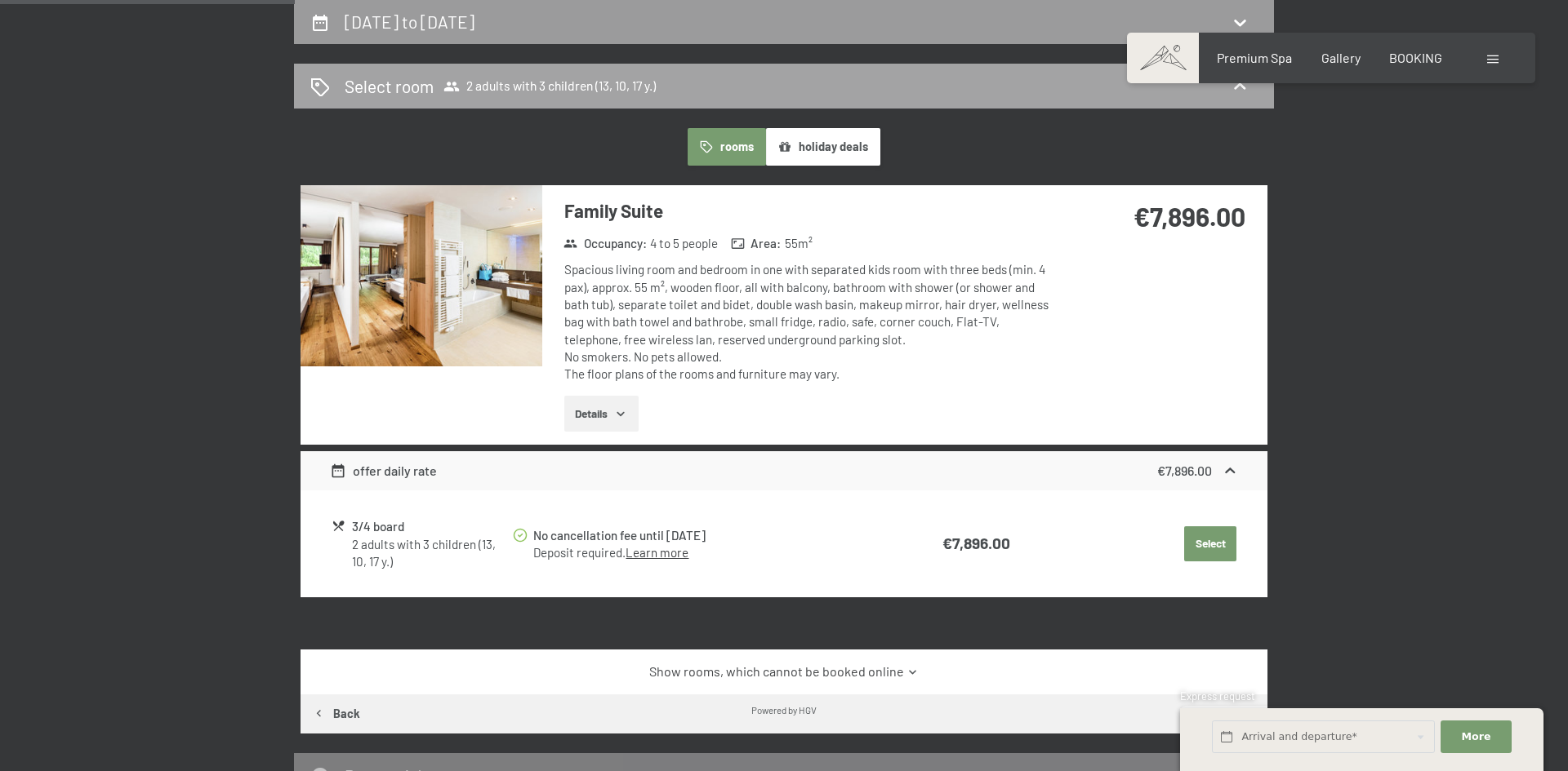
click at [580, 86] on span "2 adults with 3 children (13, 10, 17 y.)" at bounding box center [549, 86] width 212 height 16
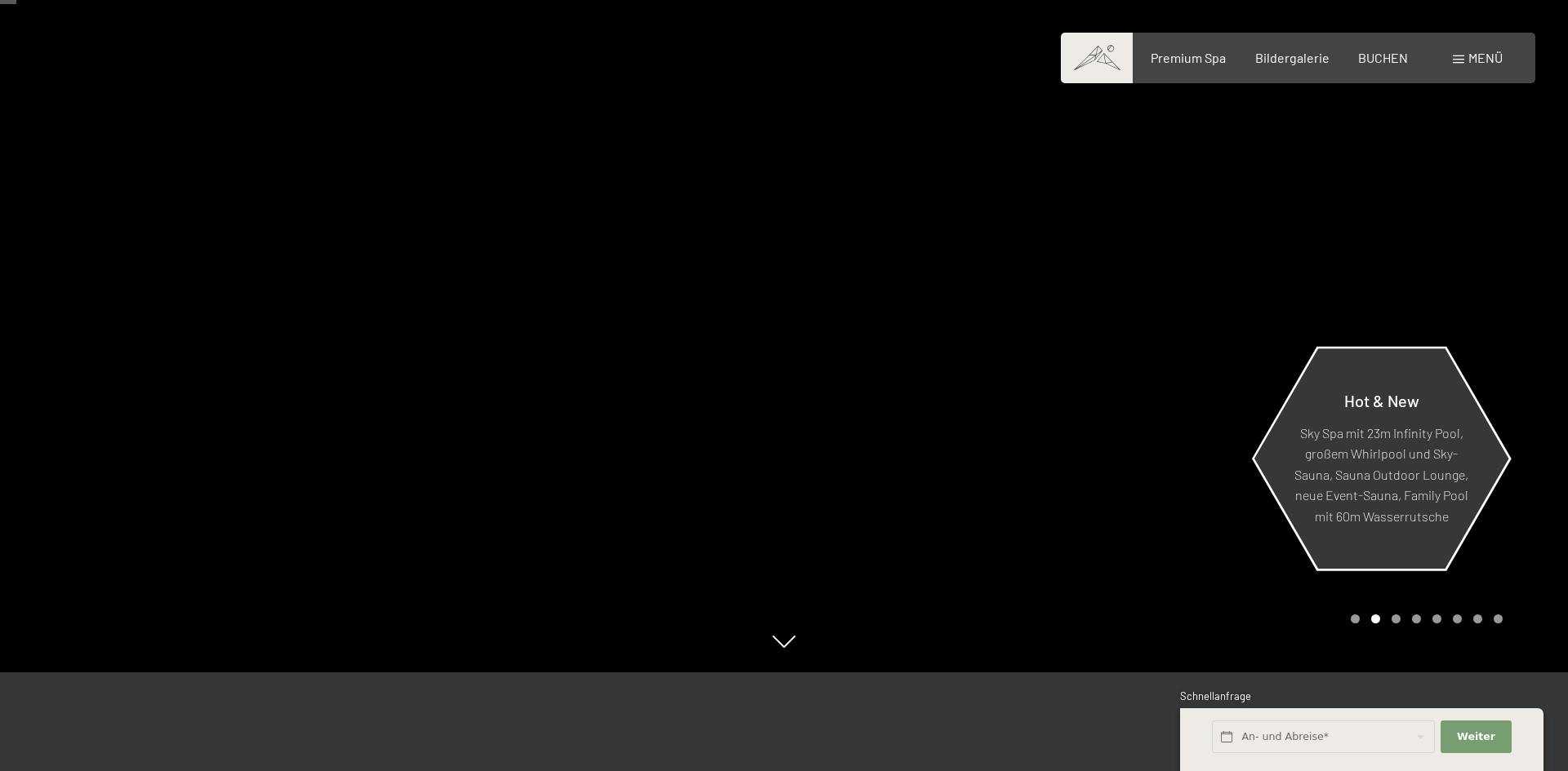
scroll to position [98, 0]
click at [1459, 734] on button "Weiter Adressfelder ausblenden" at bounding box center [1476, 737] width 70 height 34
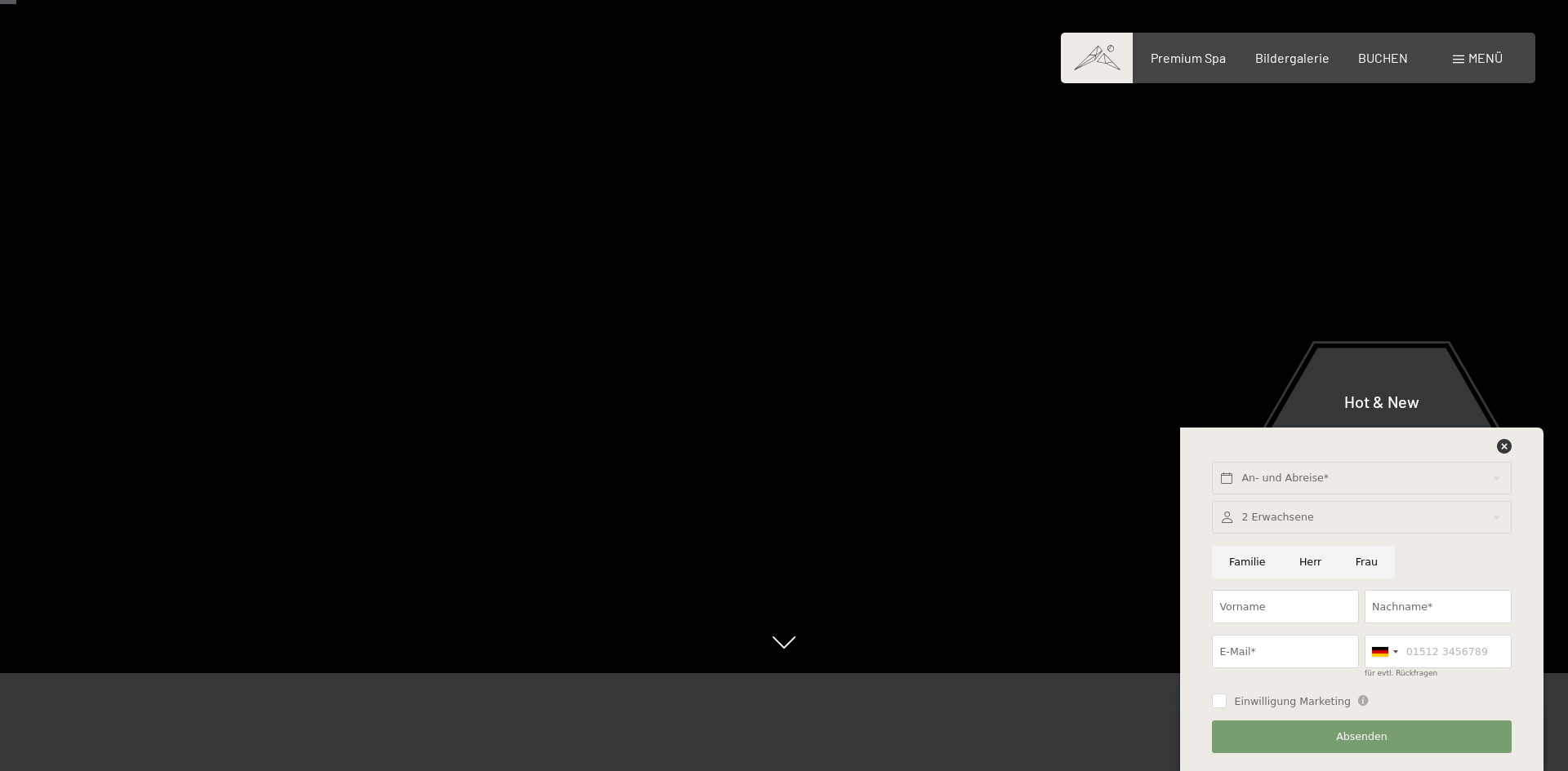
click at [1503, 434] on div "An- und Abreise* Weiter Adressfelder ausblenden 2 Erwachsene 2 Erwachsene Älter…" at bounding box center [1362, 600] width 323 height 344
click at [1389, 61] on span "BUCHEN" at bounding box center [1383, 55] width 49 height 15
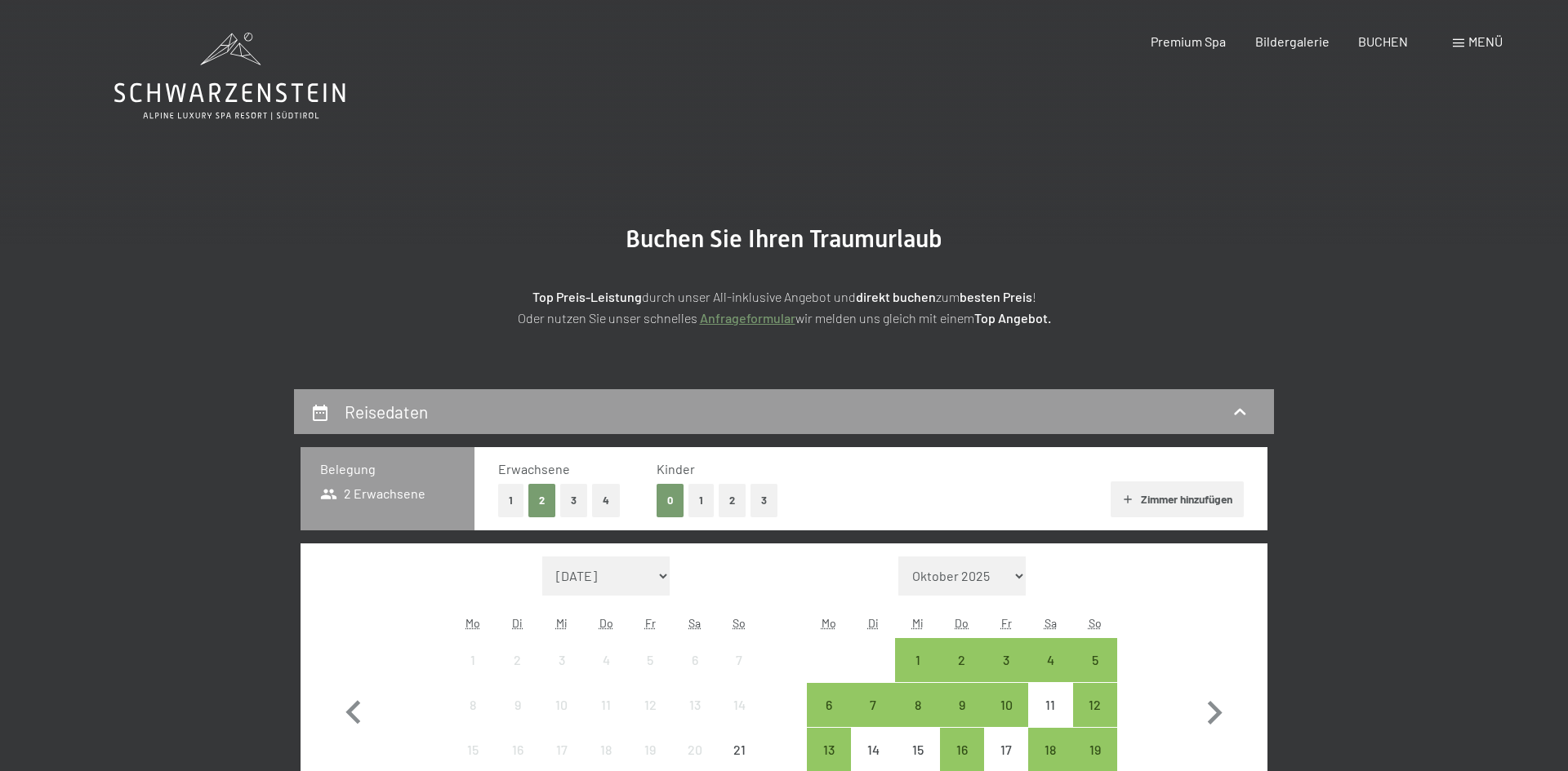
click at [773, 504] on button "3" at bounding box center [765, 501] width 27 height 34
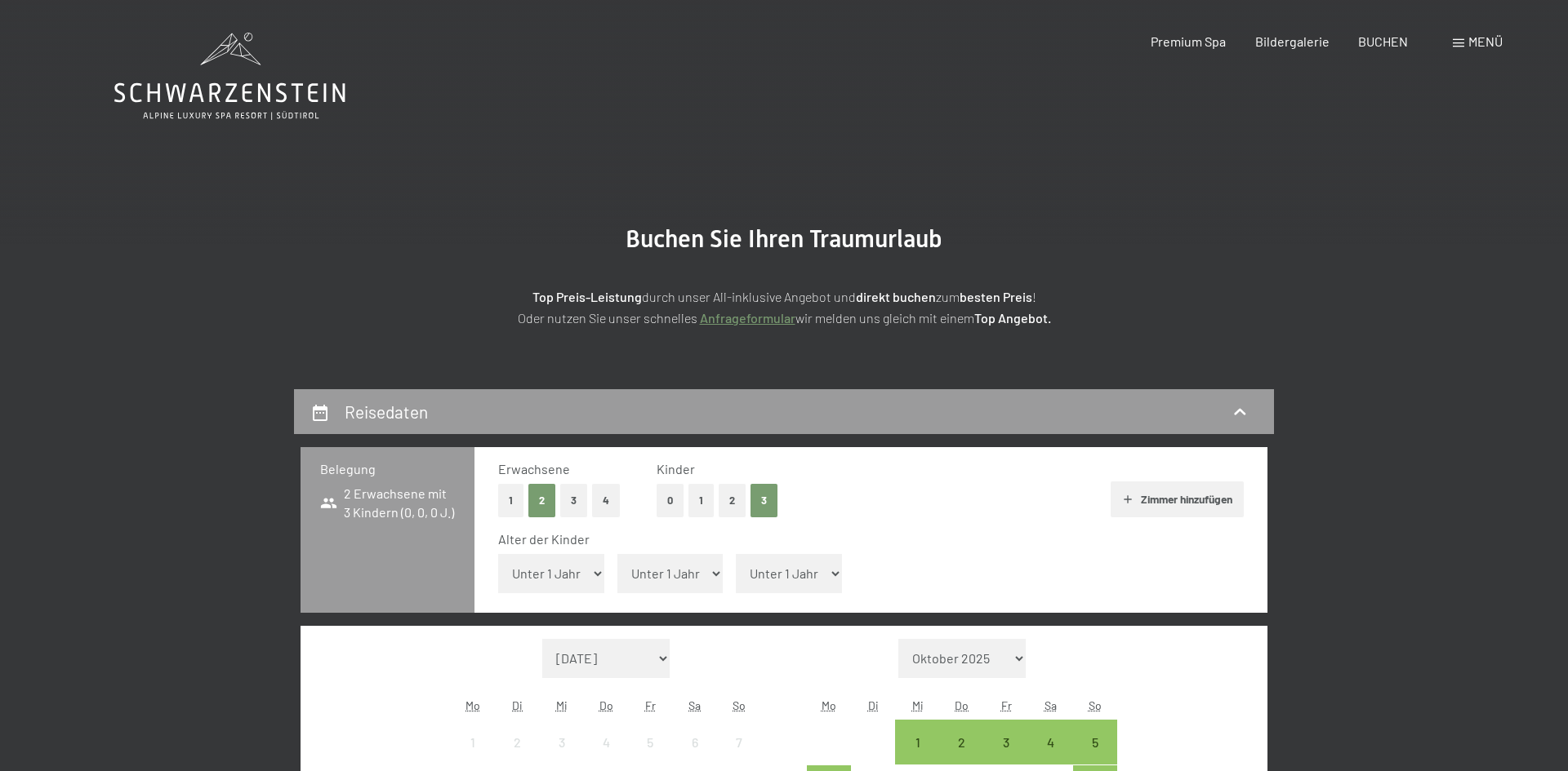
click at [825, 574] on select "Unter 1 Jahr 1 Jahr 2 Jahre 3 Jahre 4 Jahre 5 Jahre 6 Jahre 7 Jahre 8 Jahre 9 J…" at bounding box center [789, 573] width 107 height 39
select select "15"
click at [736, 554] on select "Unter 1 Jahr 1 Jahr 2 Jahre 3 Jahre 4 Jahre 5 Jahre 6 Jahre 7 Jahre 8 Jahre 9 J…" at bounding box center [789, 573] width 107 height 39
click at [706, 571] on select "Unter 1 Jahr 1 Jahr 2 Jahre 3 Jahre 4 Jahre 5 Jahre 6 Jahre 7 Jahre 8 Jahre 9 J…" at bounding box center [671, 573] width 107 height 39
select select "13"
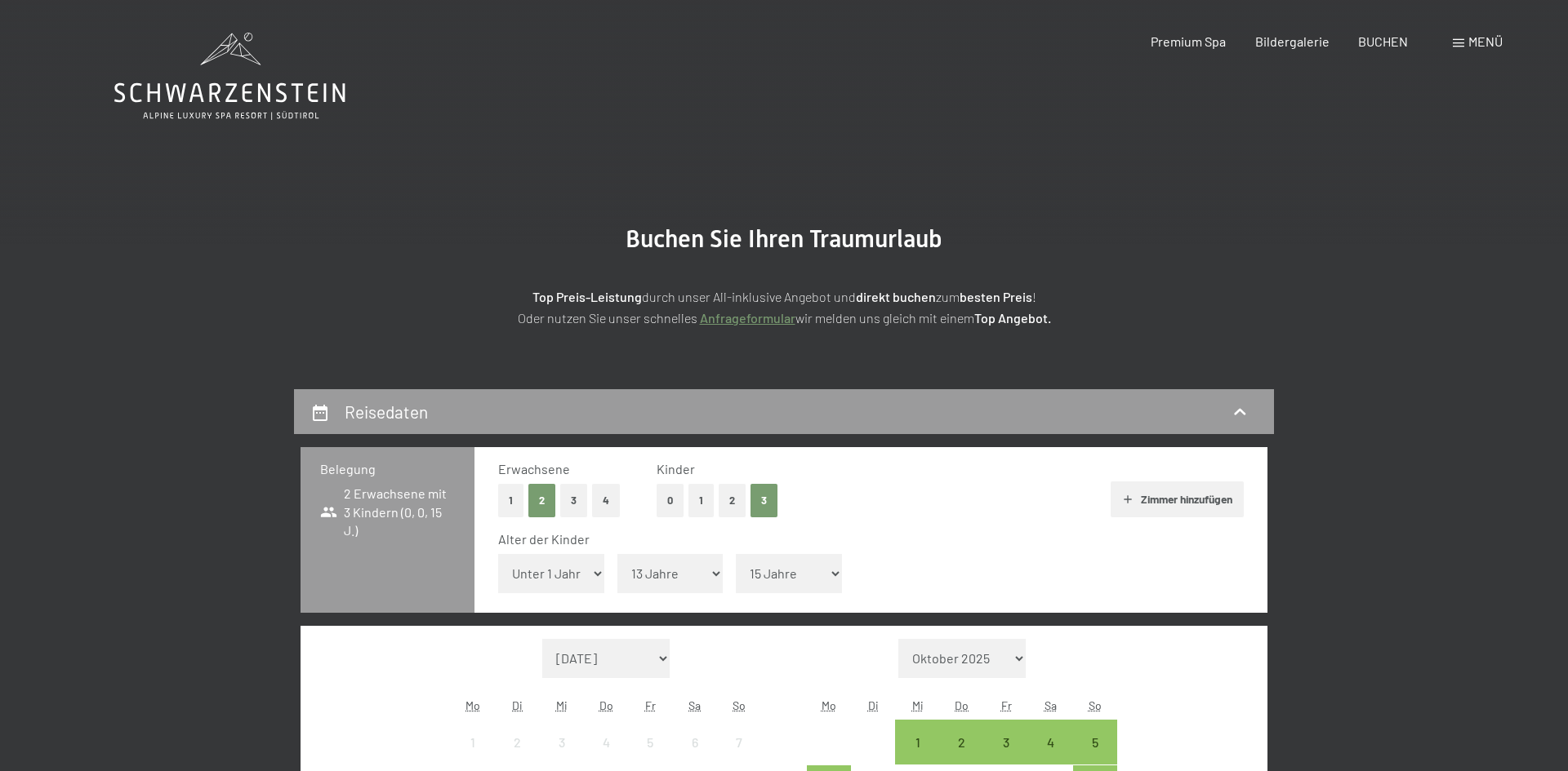
click at [617, 554] on select "Unter 1 Jahr 1 Jahr 2 Jahre 3 Jahre 4 Jahre 5 Jahre 6 Jahre 7 Jahre 8 Jahre 9 J…" at bounding box center [671, 573] width 107 height 39
click at [594, 567] on select "Unter 1 Jahr 1 Jahr 2 Jahre 3 Jahre 4 Jahre 5 Jahre 6 Jahre 7 Jahre 8 Jahre 9 J…" at bounding box center [551, 573] width 107 height 39
select select "10"
click at [498, 554] on select "Unter 1 Jahr 1 Jahr 2 Jahre 3 Jahre 4 Jahre 5 Jahre 6 Jahre 7 Jahre 8 Jahre 9 J…" at bounding box center [551, 573] width 107 height 39
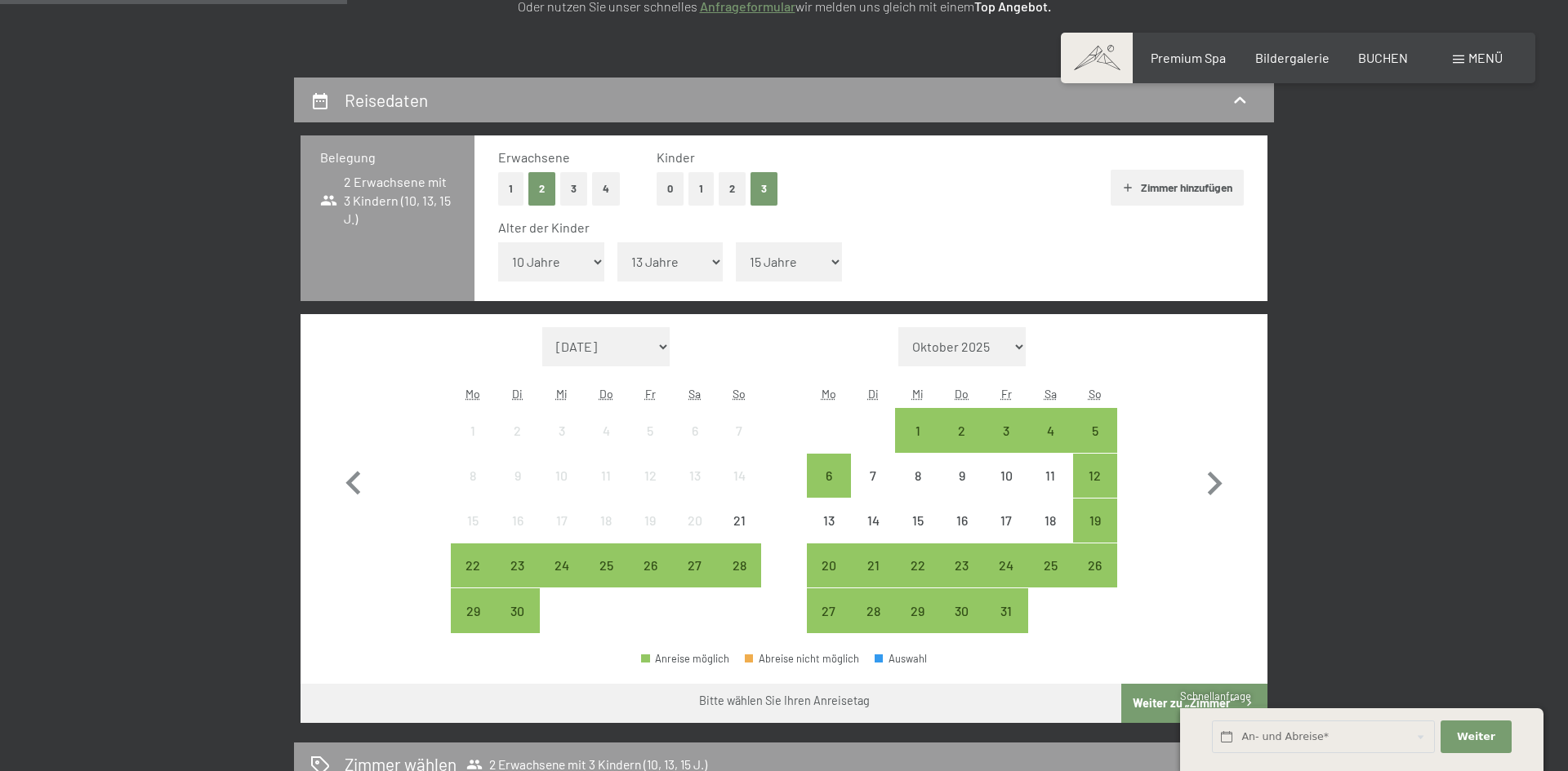
scroll to position [392, 0]
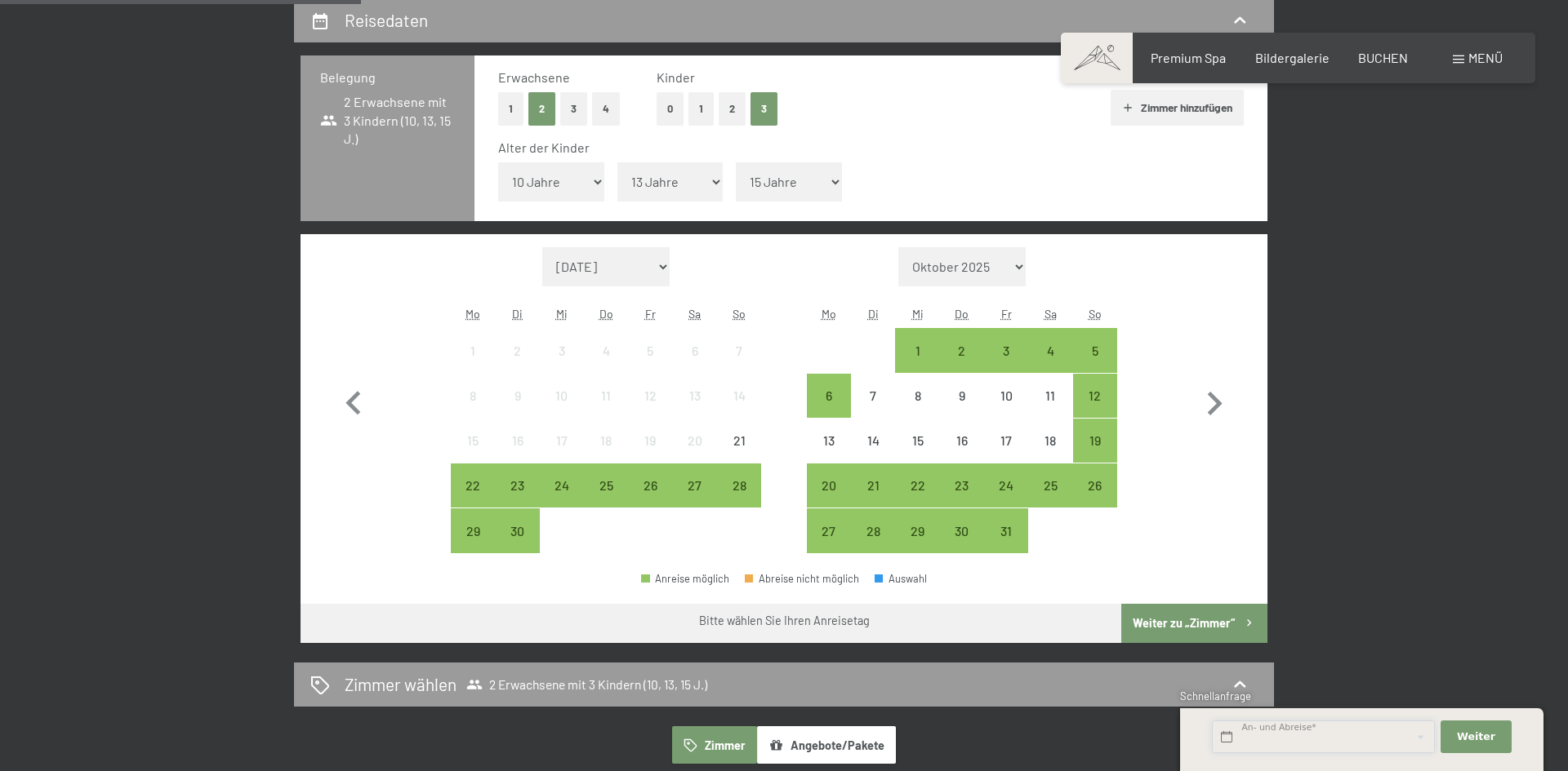
click at [1230, 736] on input "text" at bounding box center [1324, 737] width 223 height 34
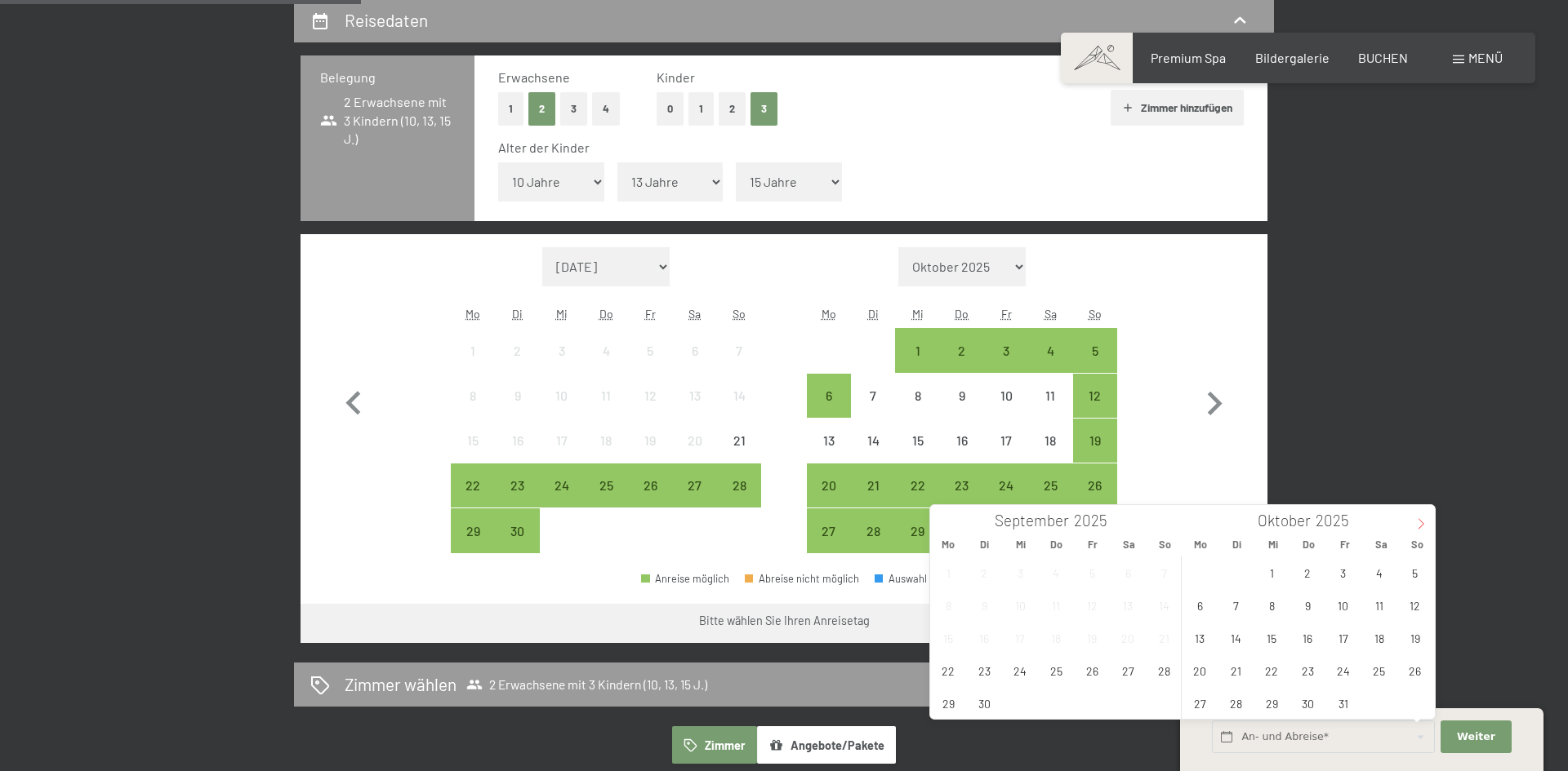
click at [1419, 519] on icon at bounding box center [1422, 524] width 12 height 12
click at [1418, 518] on icon at bounding box center [1422, 524] width 12 height 12
type input "2026"
click at [1301, 579] on span "1" at bounding box center [1307, 572] width 32 height 32
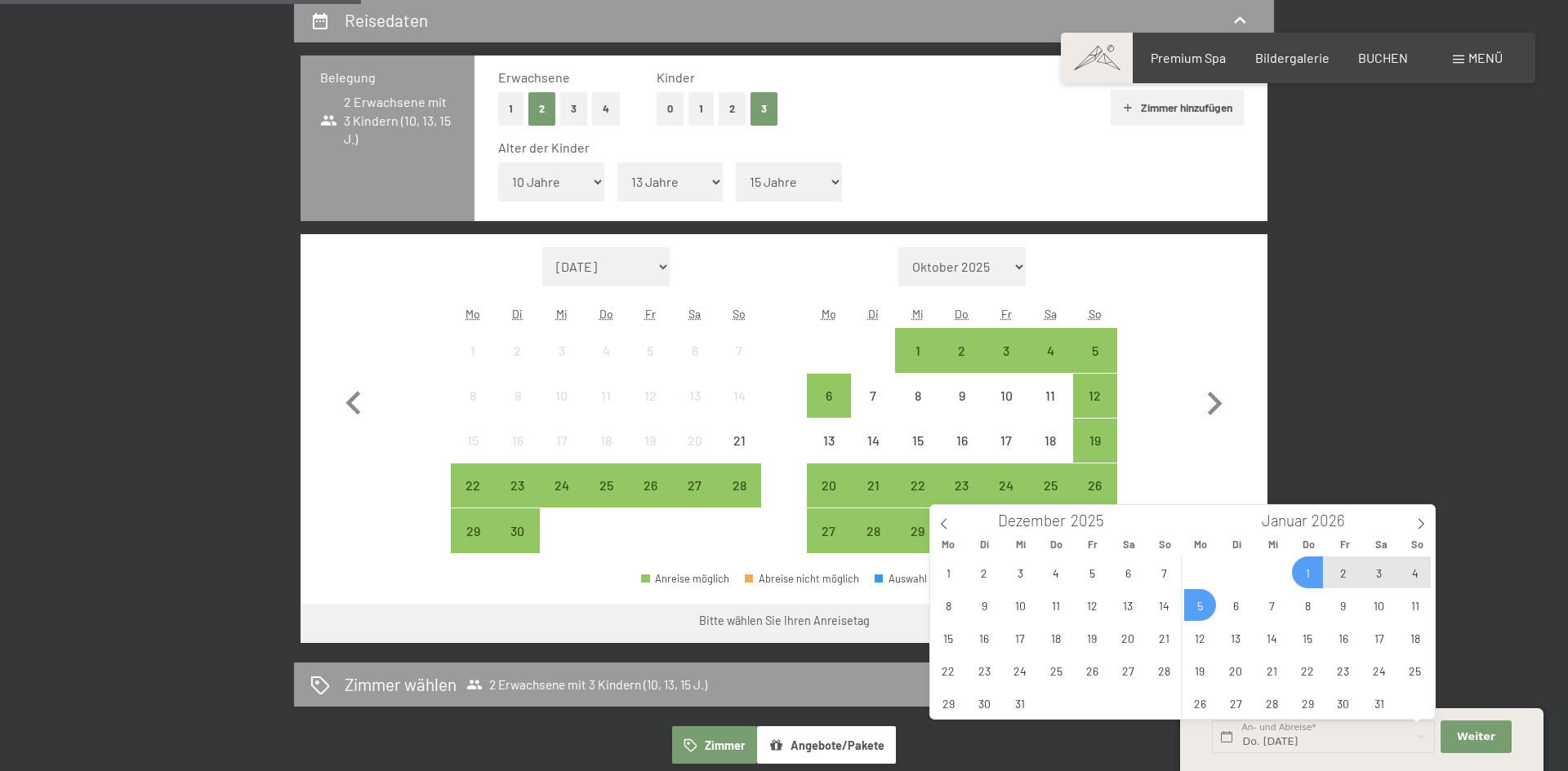
click at [1198, 609] on span "5" at bounding box center [1200, 605] width 32 height 32
type input "Do. 01.01.2026 - Mo. 05.01.2026"
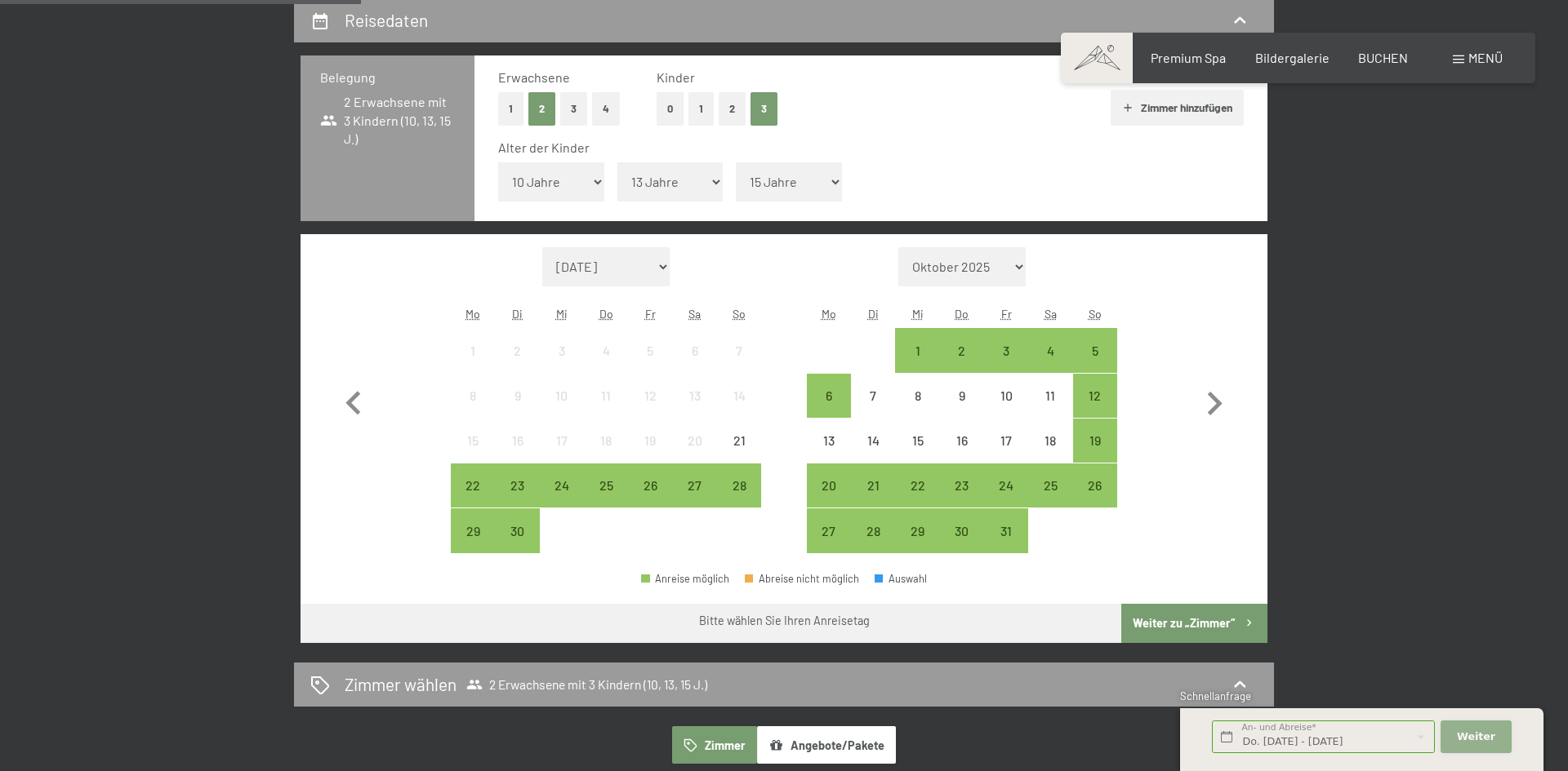
click at [1462, 740] on span "Weiter" at bounding box center [1477, 736] width 39 height 15
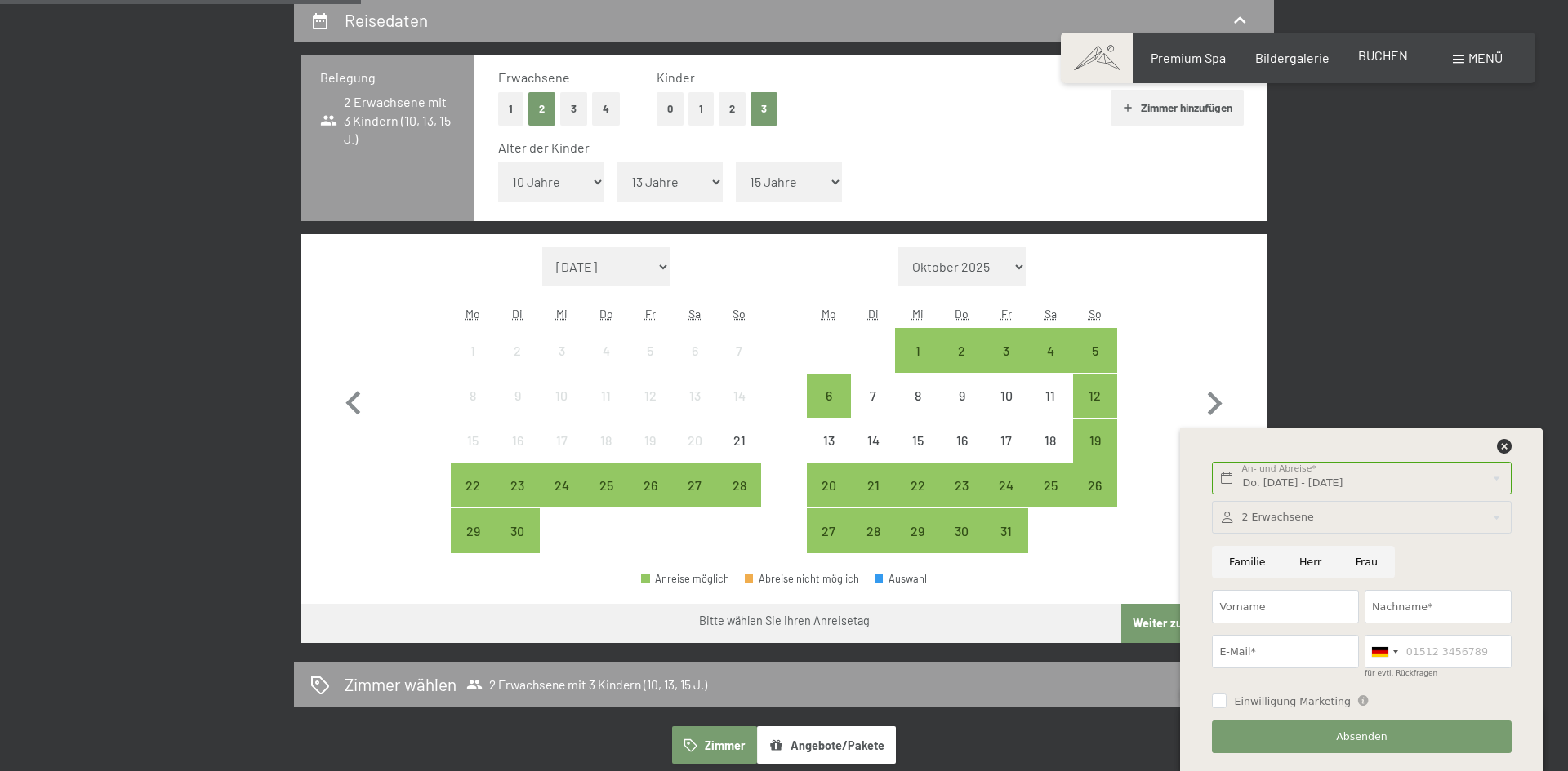
click at [1383, 57] on span "BUCHEN" at bounding box center [1383, 55] width 49 height 15
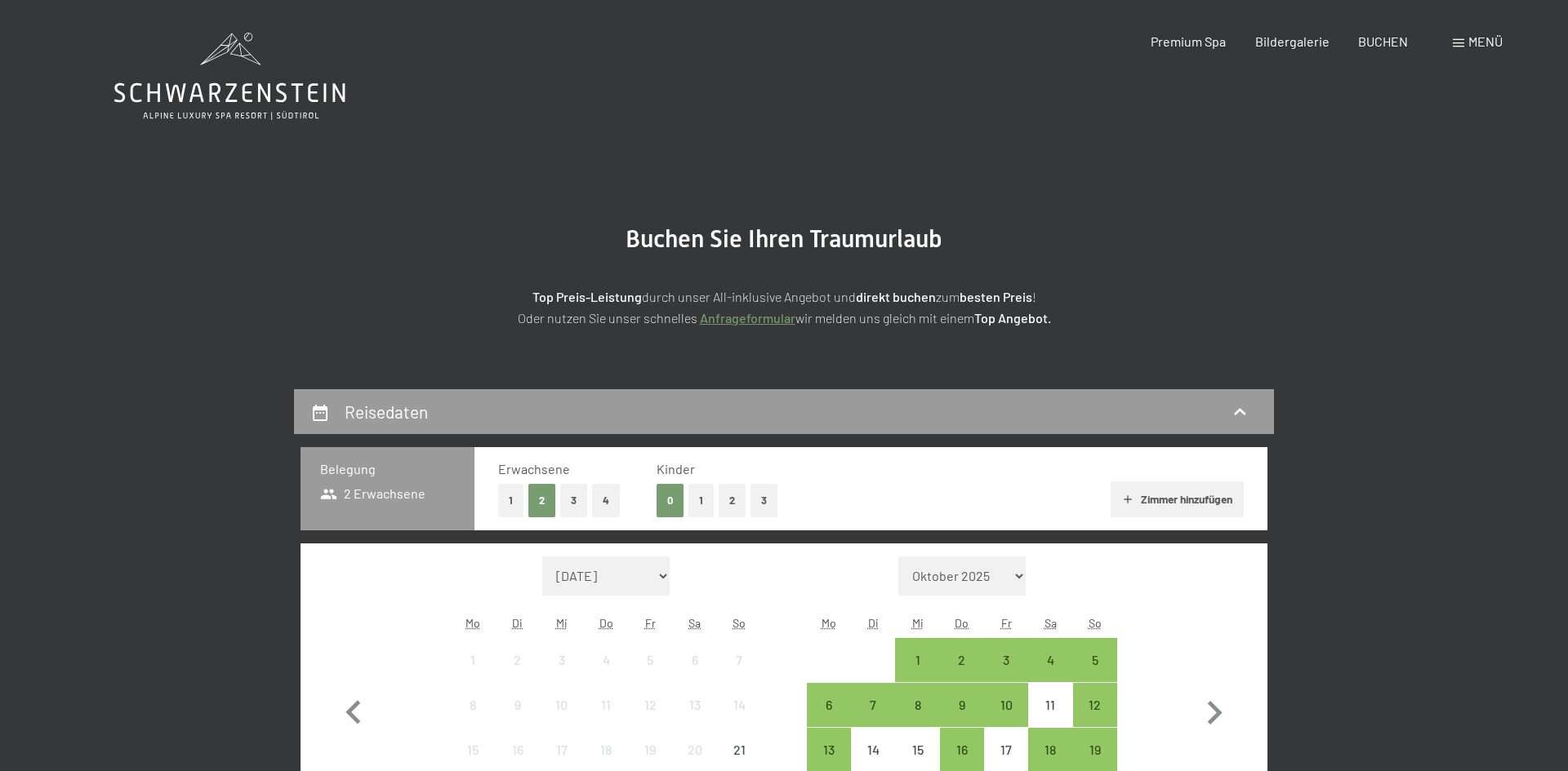
click at [764, 502] on button "3" at bounding box center [765, 501] width 27 height 34
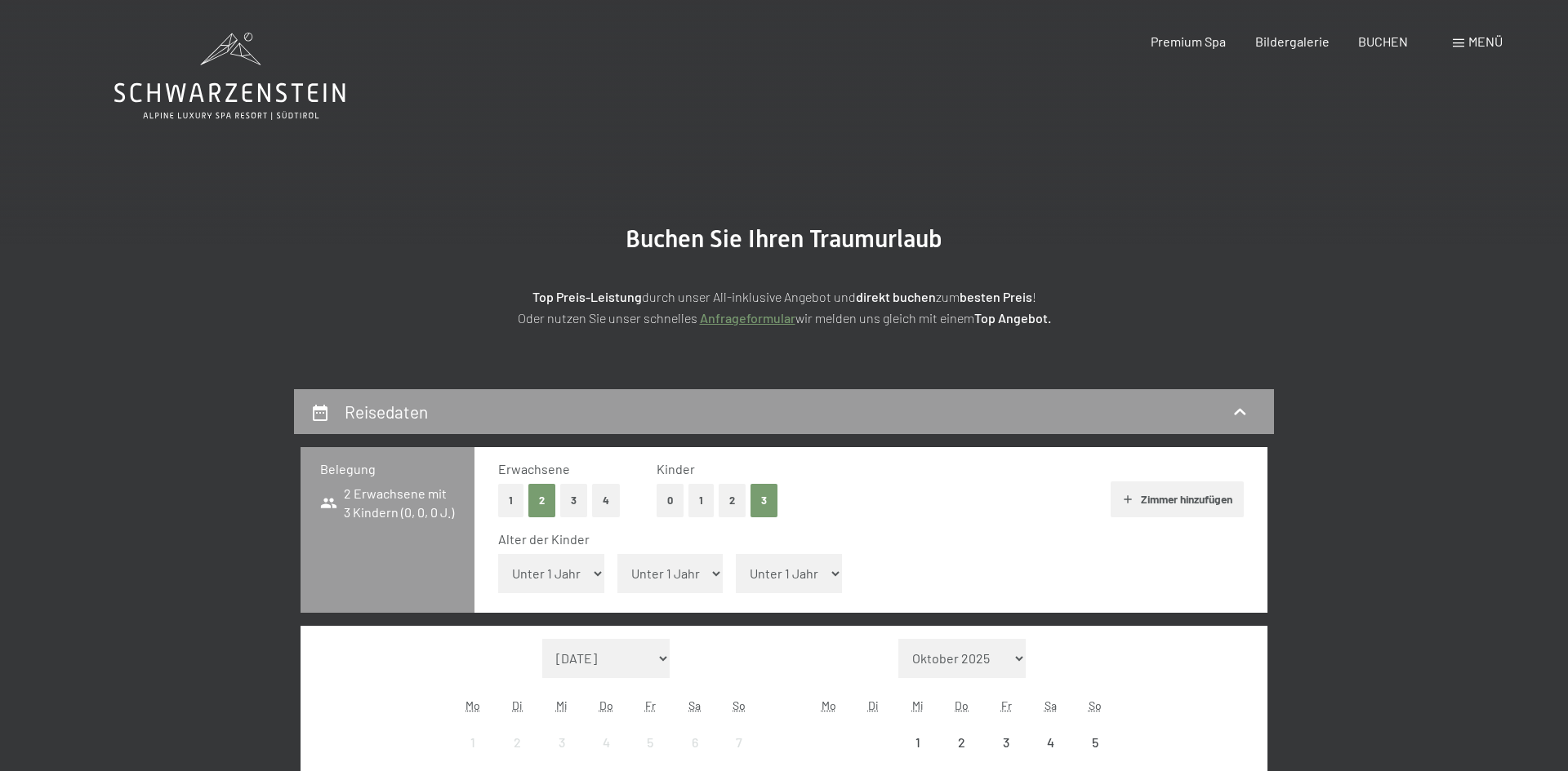
click at [592, 572] on select "Unter 1 Jahr 1 Jahr 2 Jahre 3 Jahre 4 Jahre 5 Jahre 6 Jahre 7 Jahre 8 Jahre 9 J…" at bounding box center [551, 573] width 107 height 39
select select "10"
click at [498, 554] on select "Unter 1 Jahr 1 Jahr 2 Jahre 3 Jahre 4 Jahre 5 Jahre 6 Jahre 7 Jahre 8 Jahre 9 J…" at bounding box center [551, 573] width 107 height 39
click at [705, 578] on select "Unter 1 Jahr 1 Jahr 2 Jahre 3 Jahre 4 Jahre 5 Jahre 6 Jahre 7 Jahre 8 Jahre 9 J…" at bounding box center [671, 573] width 107 height 39
select select "15"
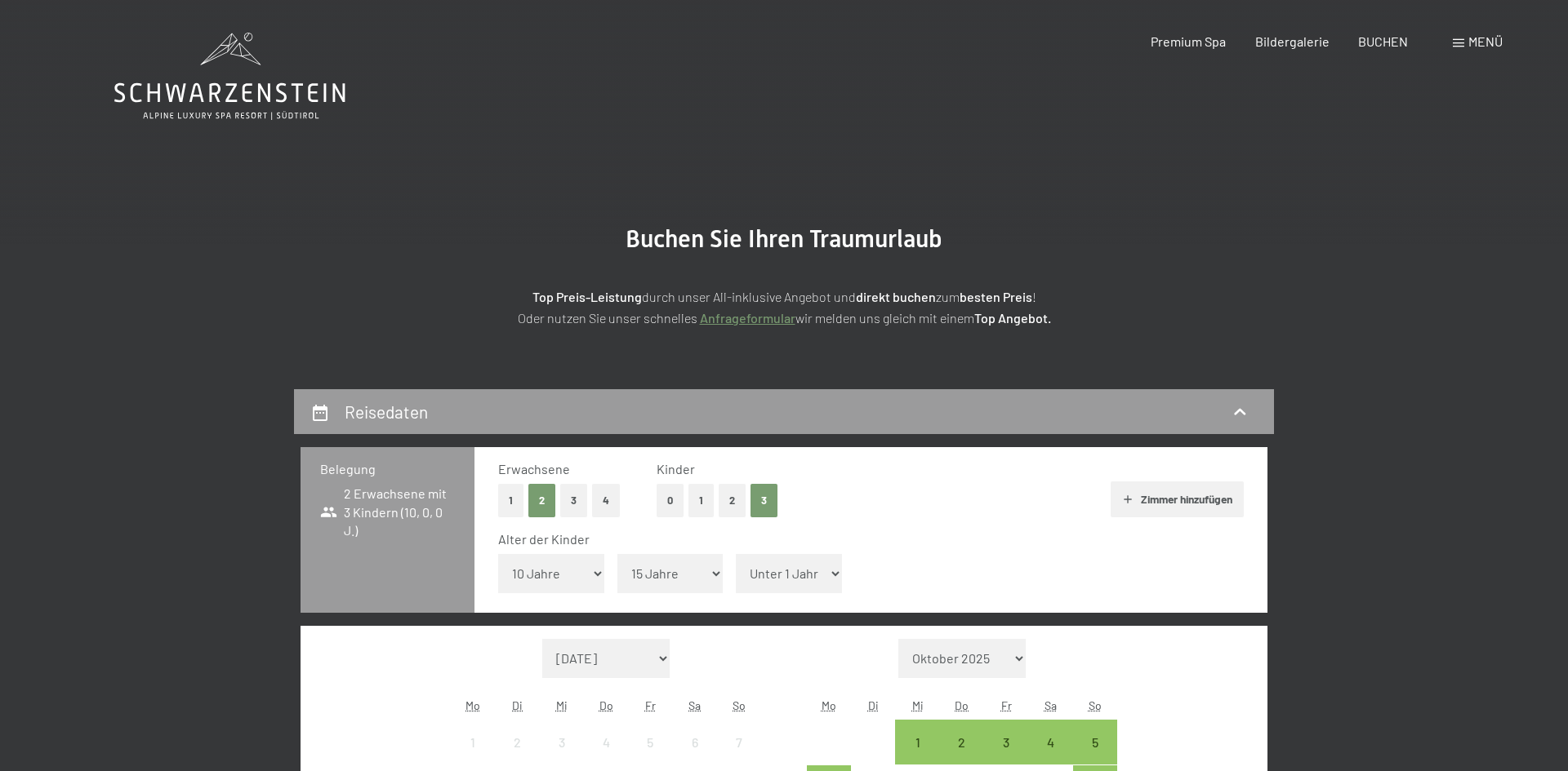
click at [617, 554] on select "Unter 1 Jahr 1 Jahr 2 Jahre 3 Jahre 4 Jahre 5 Jahre 6 Jahre 7 Jahre 8 Jahre 9 J…" at bounding box center [671, 573] width 107 height 39
click at [788, 571] on select "Unter 1 Jahr 1 Jahr 2 Jahre 3 Jahre 4 Jahre 5 Jahre 6 Jahre 7 Jahre 8 Jahre 9 J…" at bounding box center [789, 573] width 107 height 39
click at [736, 554] on select "Unter 1 Jahr 1 Jahr 2 Jahre 3 Jahre 4 Jahre 5 Jahre 6 Jahre 7 Jahre 8 Jahre 9 J…" at bounding box center [789, 573] width 107 height 39
select select "15"
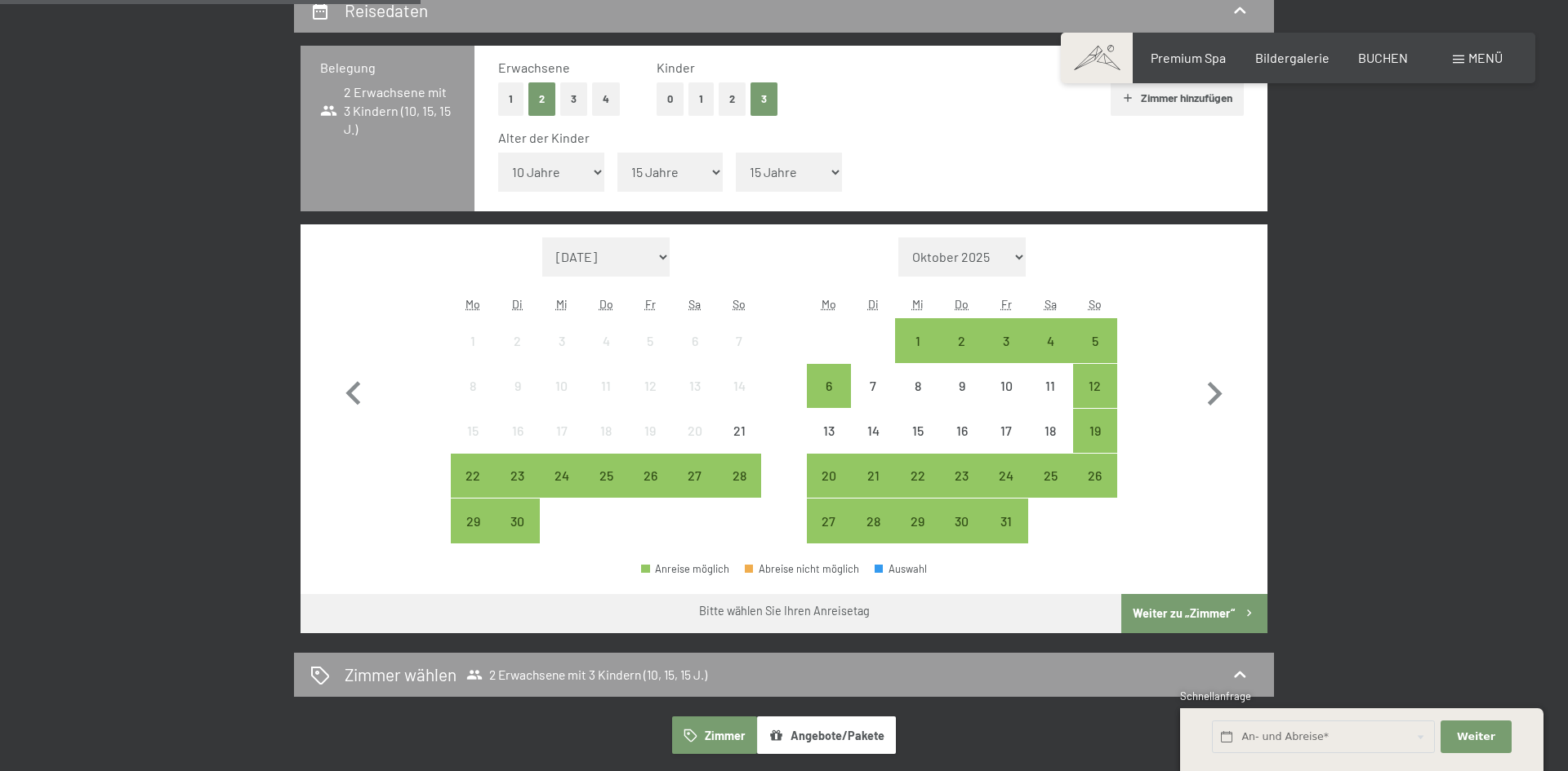
scroll to position [490, 0]
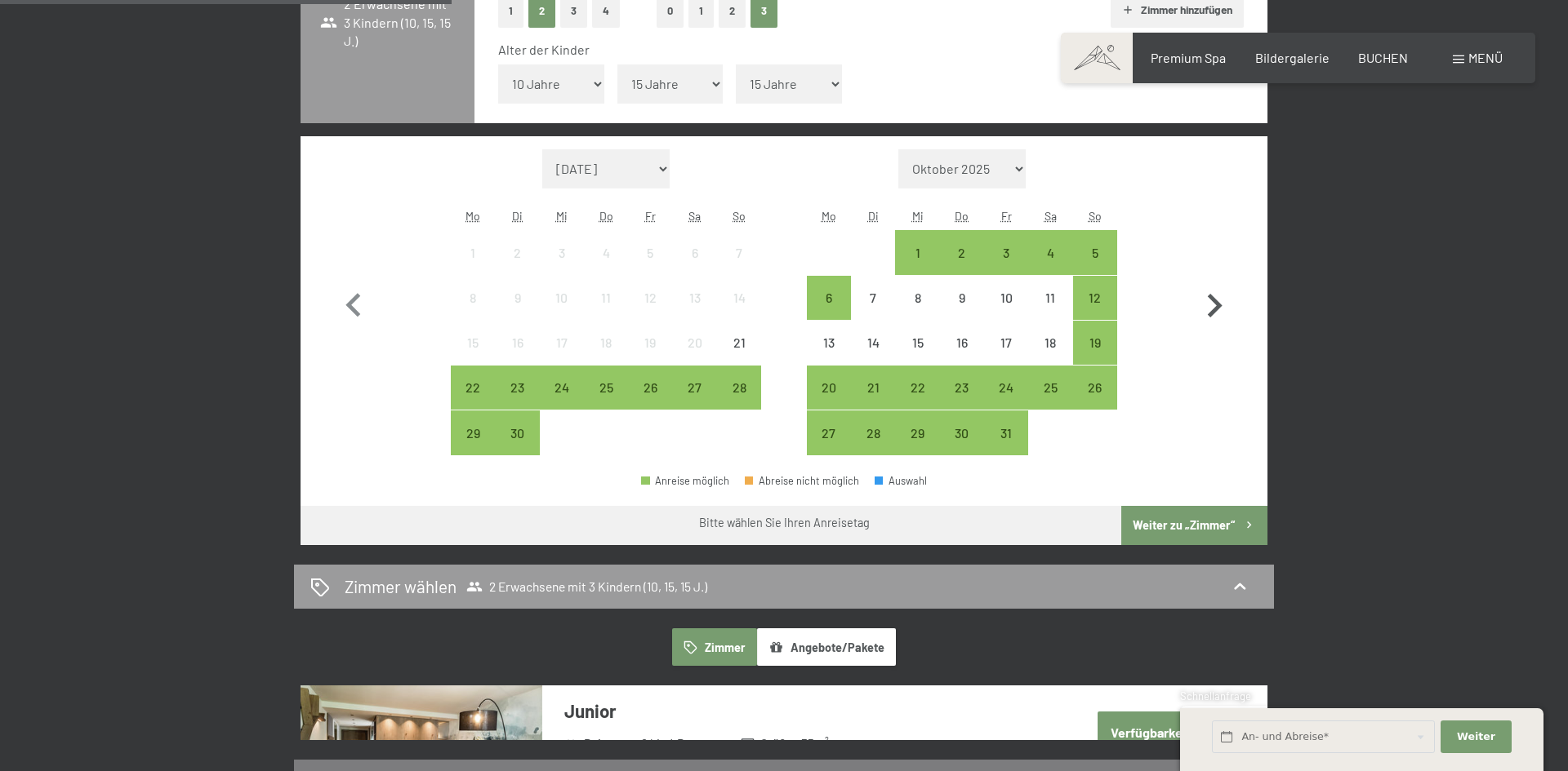
click at [1217, 306] on icon "button" at bounding box center [1215, 305] width 15 height 23
select select "[DATE]"
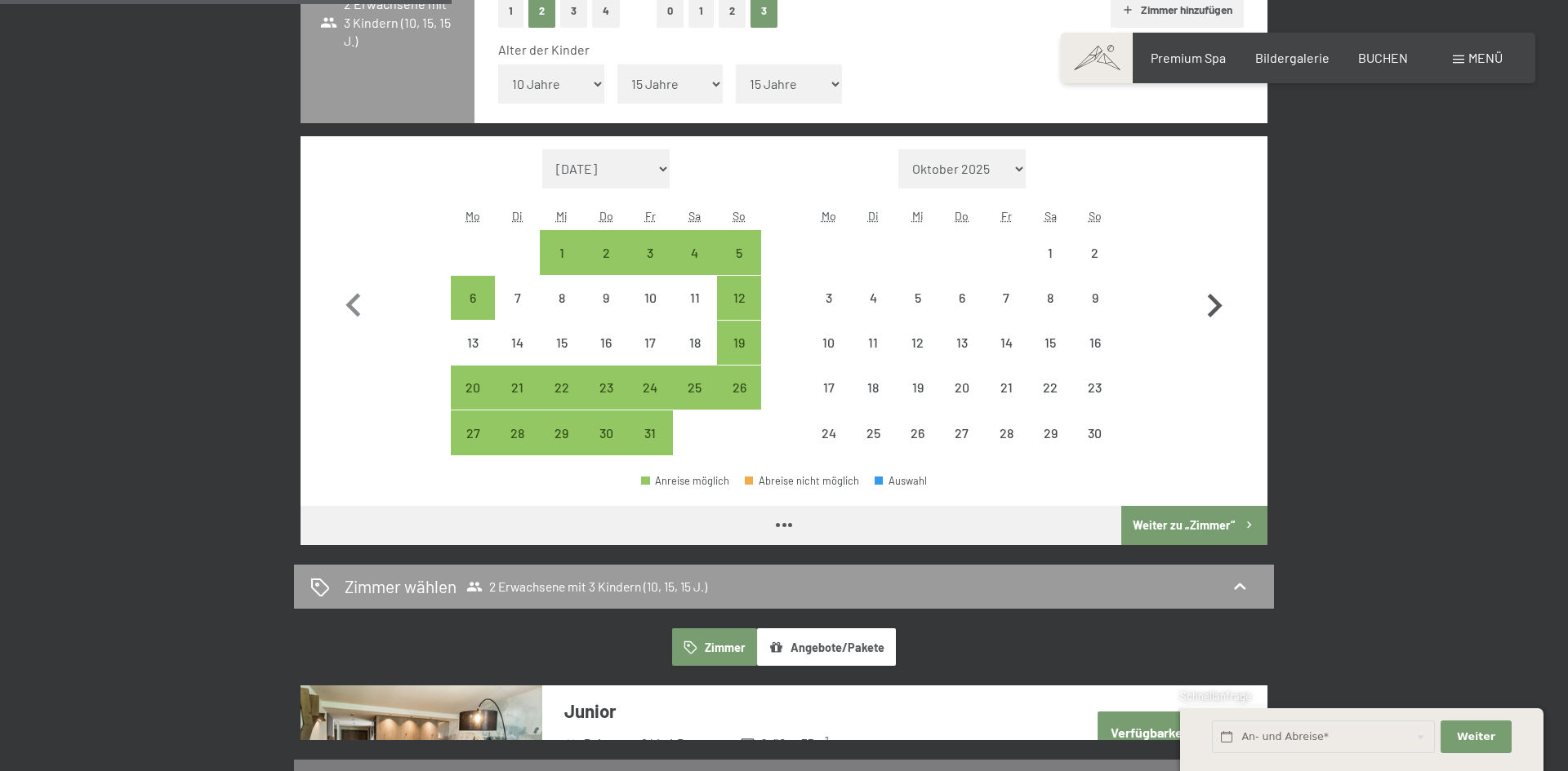
click at [1217, 306] on icon "button" at bounding box center [1215, 305] width 15 height 23
select select "[DATE]"
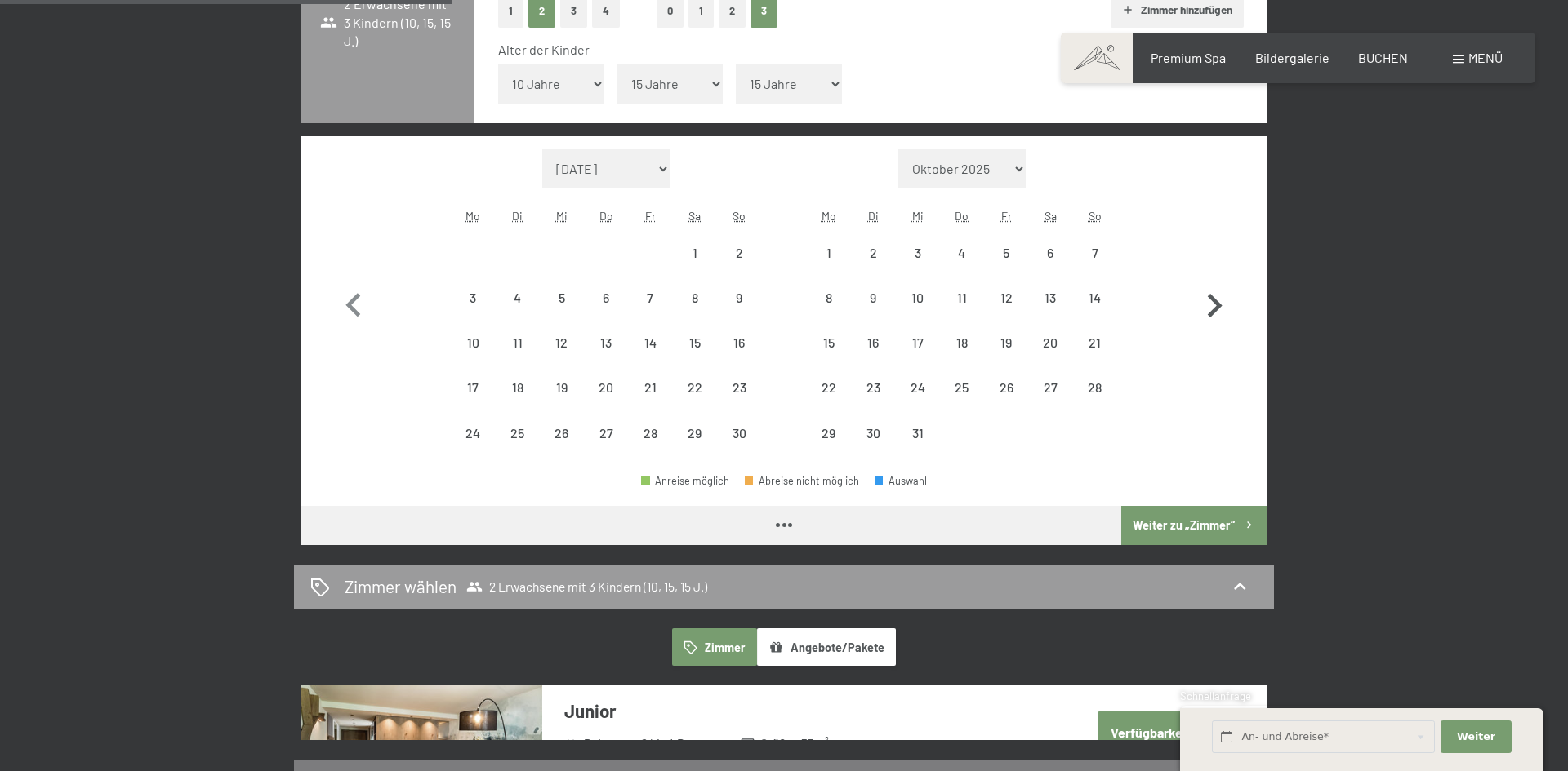
select select "[DATE]"
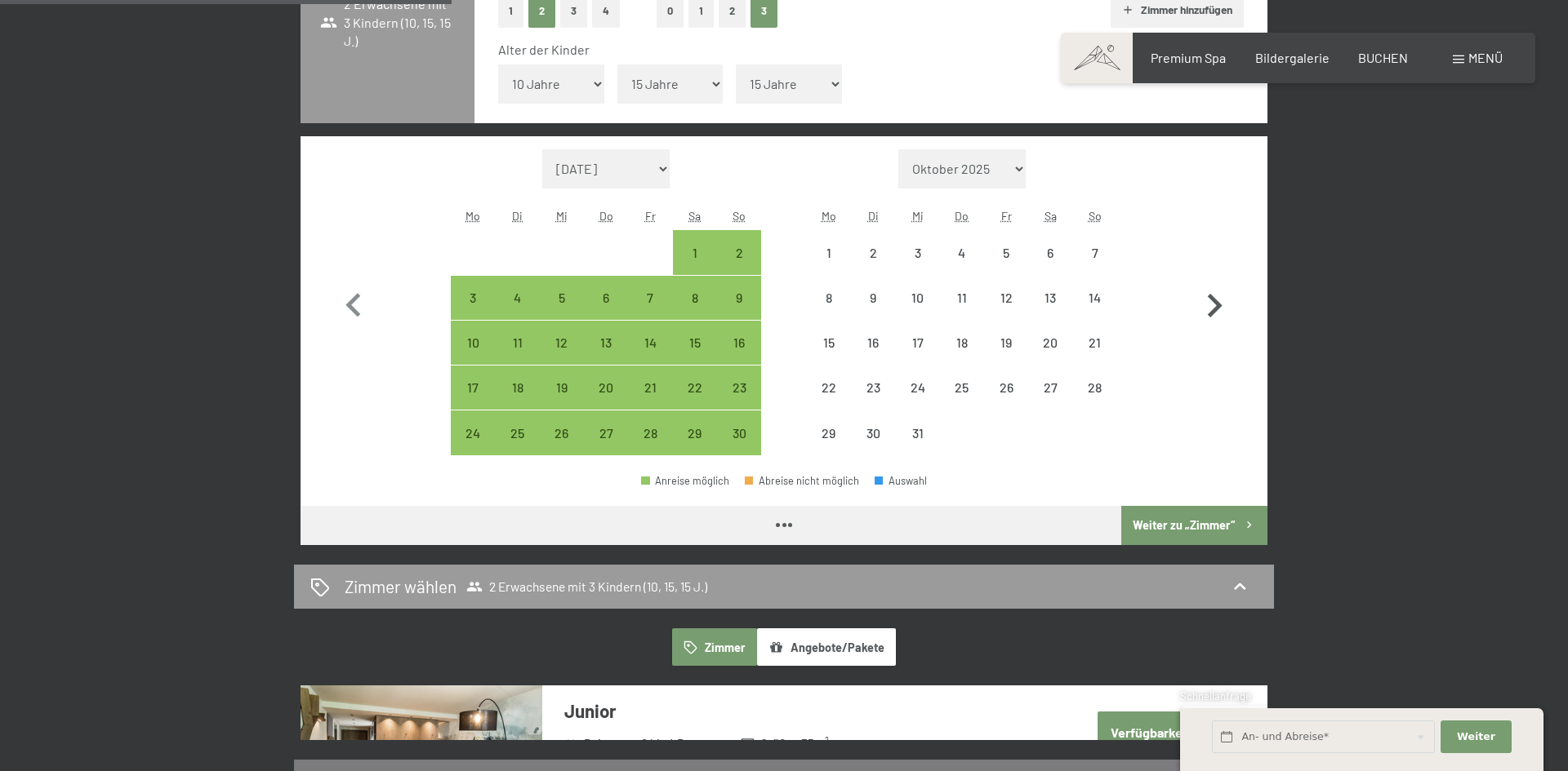
select select "[DATE]"
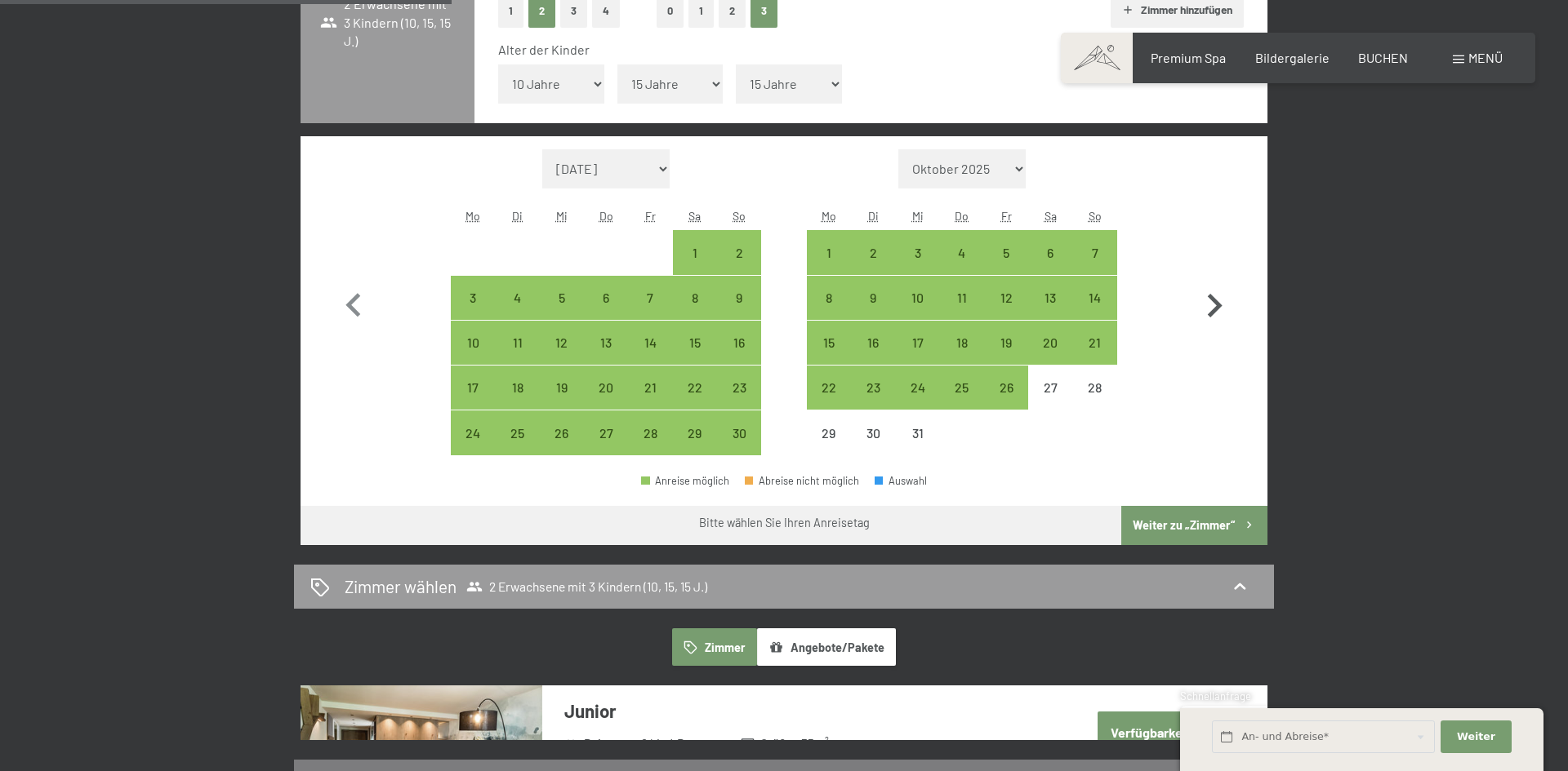
click at [1217, 306] on icon "button" at bounding box center [1215, 305] width 15 height 23
select select "[DATE]"
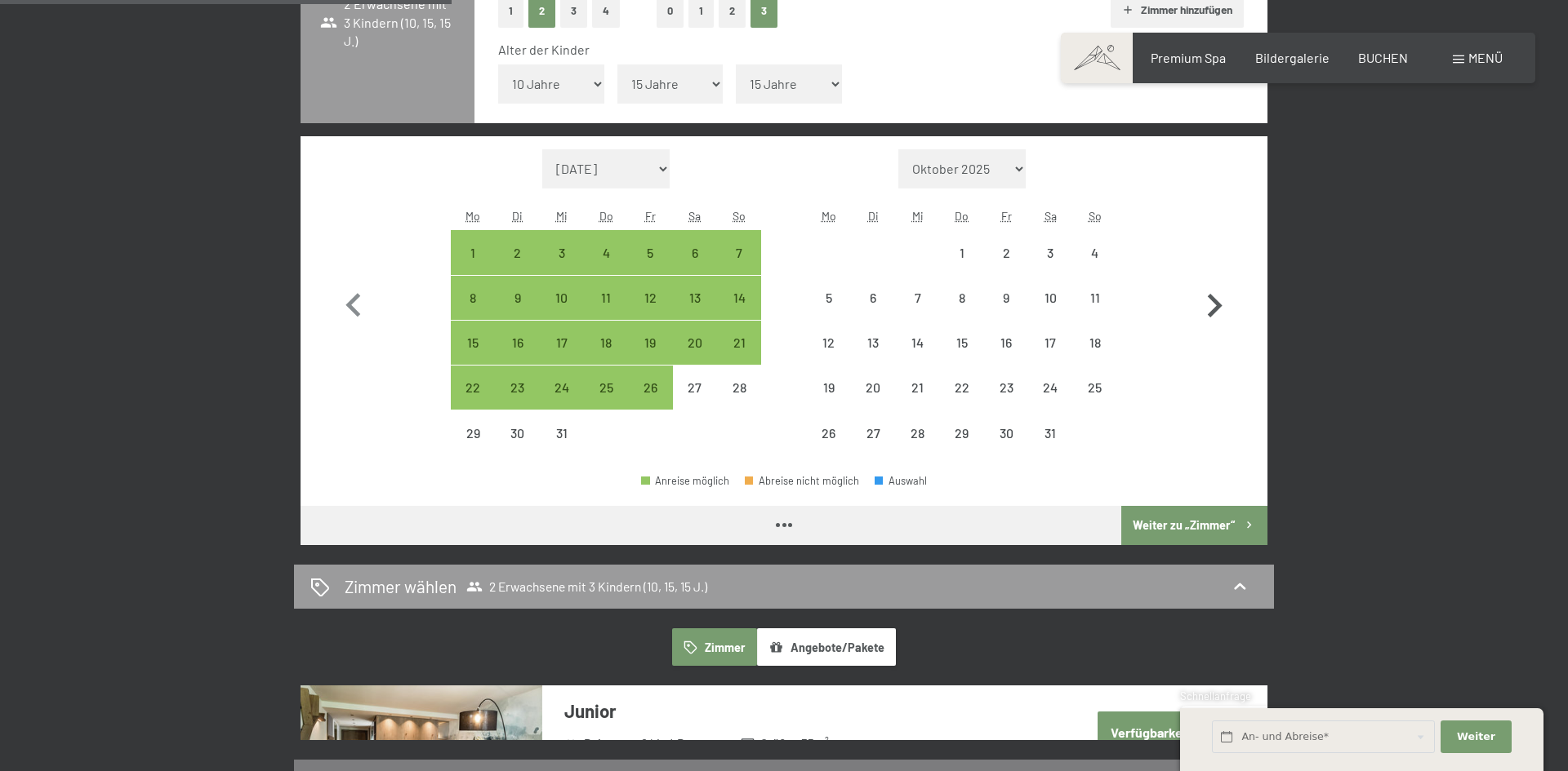
select select "[DATE]"
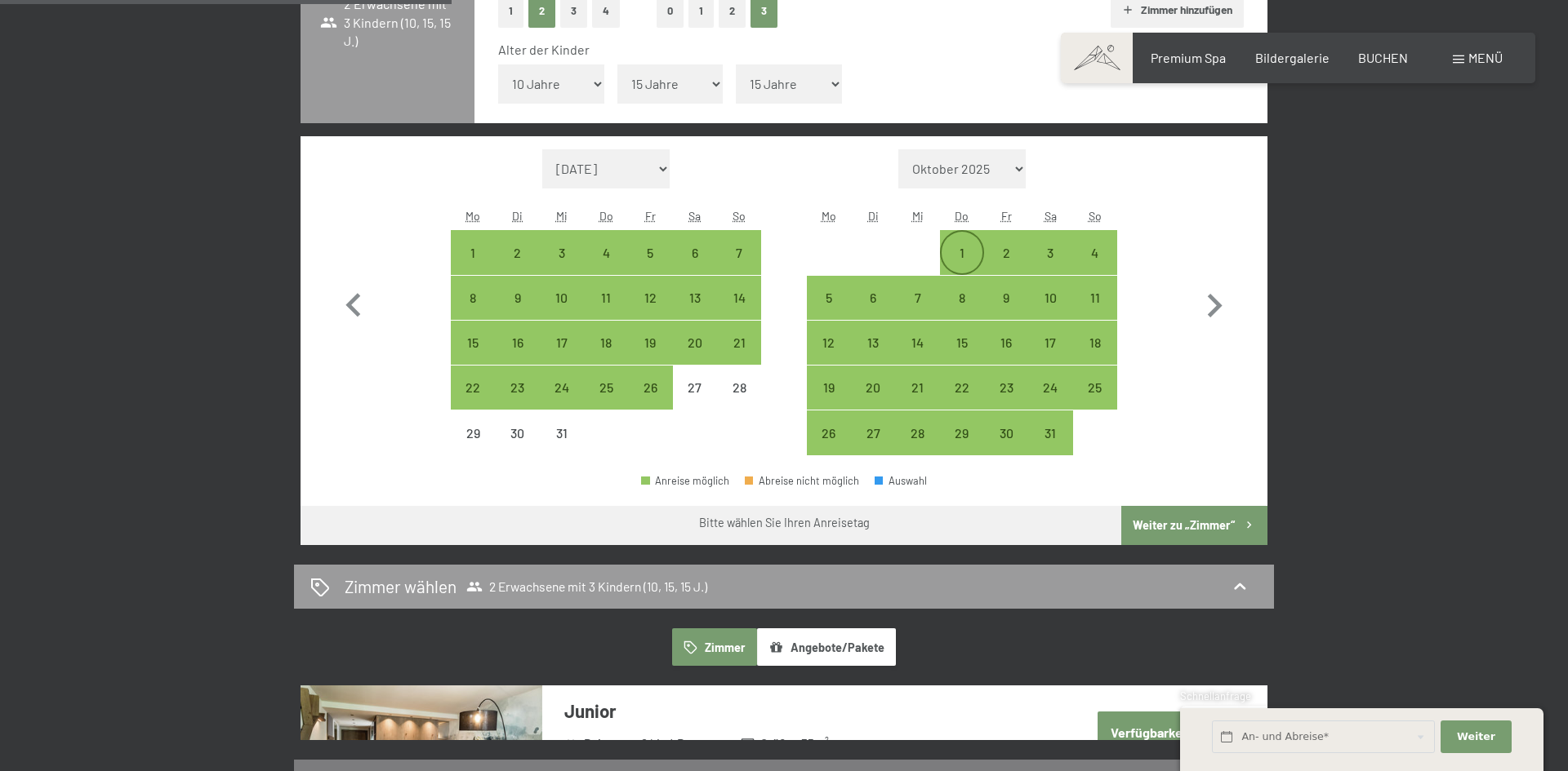
click at [958, 256] on div "1" at bounding box center [962, 267] width 41 height 41
select select "[DATE]"
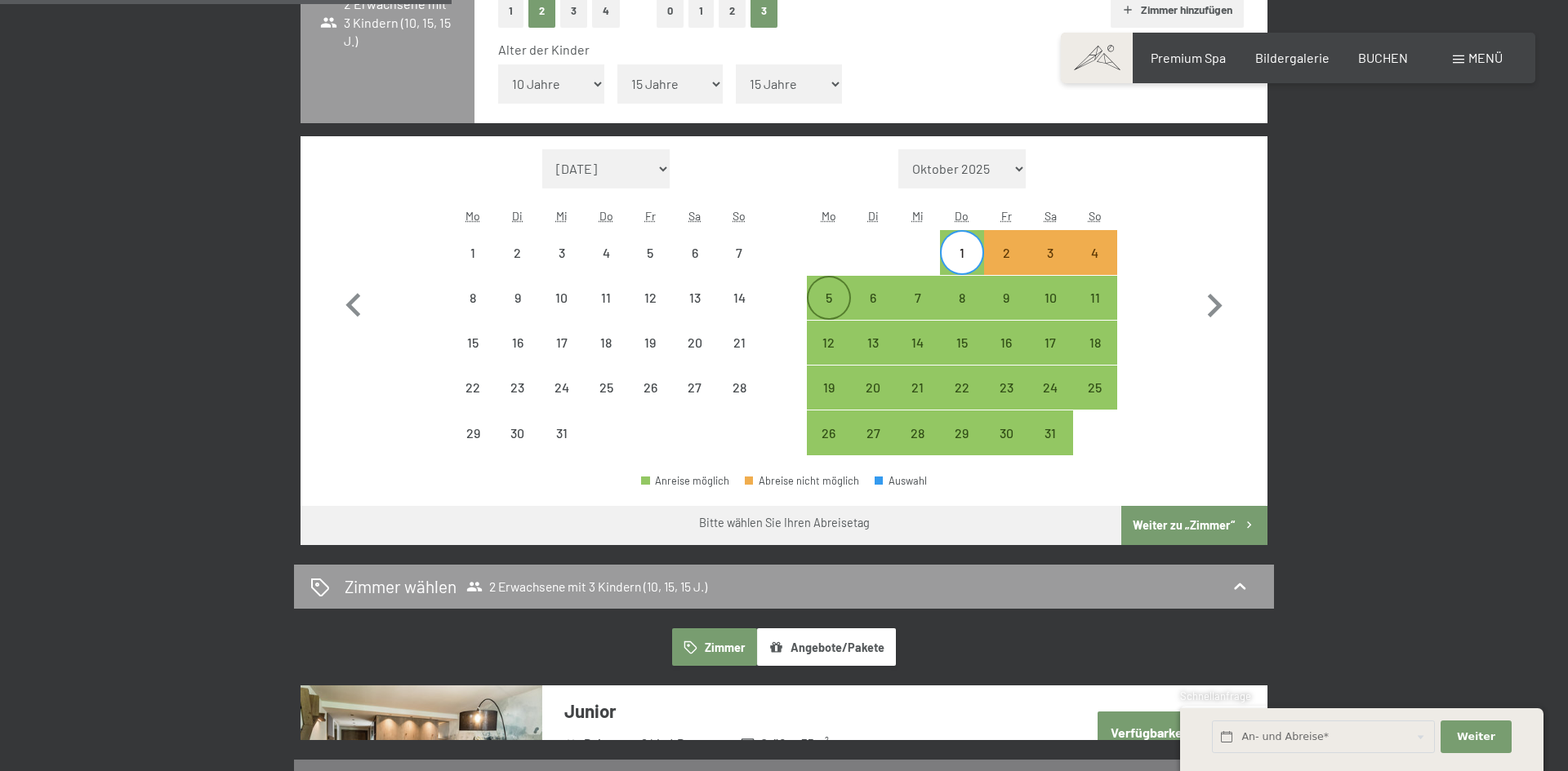
click at [832, 292] on div "5" at bounding box center [829, 312] width 41 height 41
select select "[DATE]"
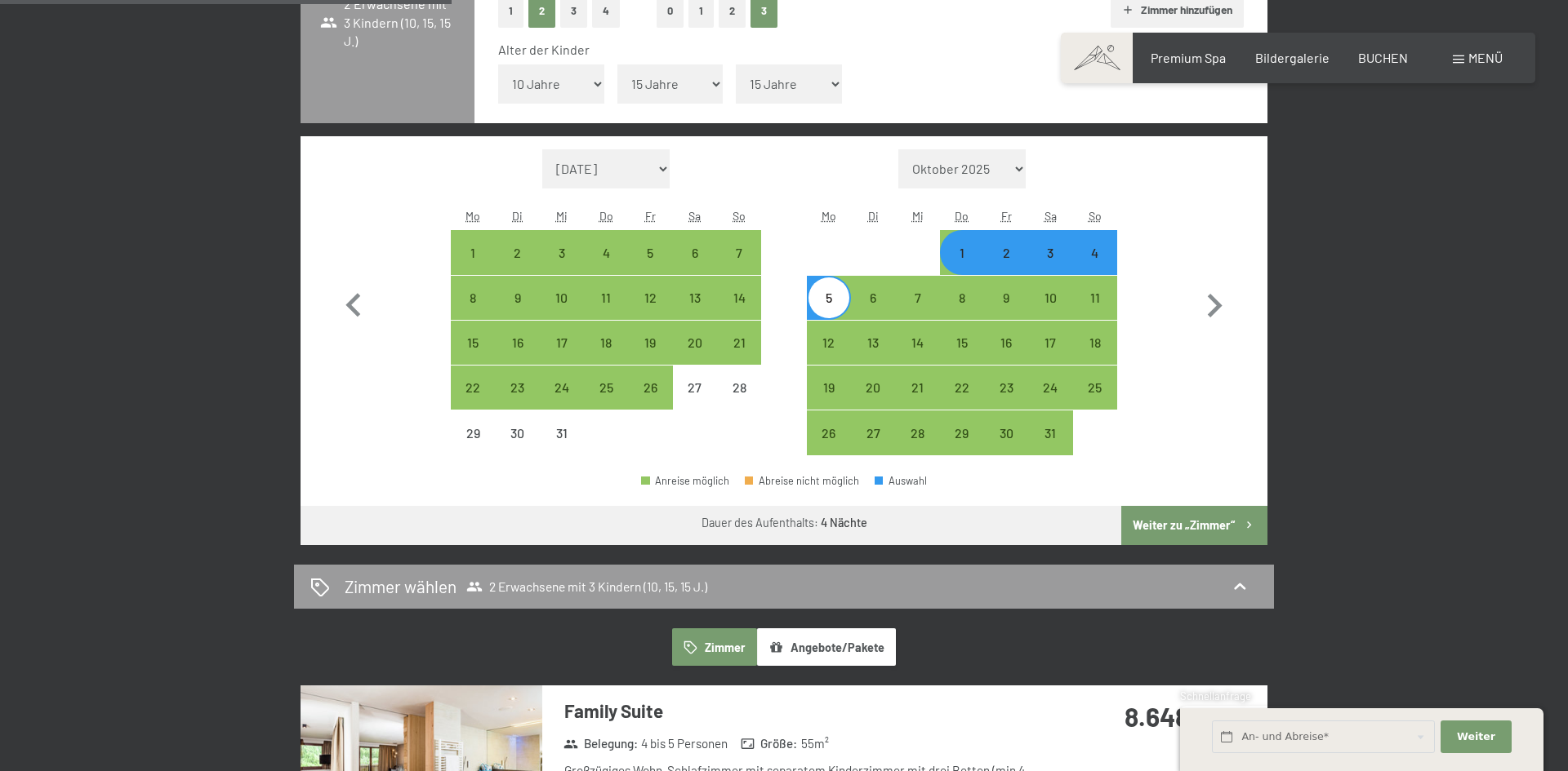
click at [1202, 522] on button "Weiter zu „Zimmer“" at bounding box center [1194, 526] width 146 height 39
select select "[DATE]"
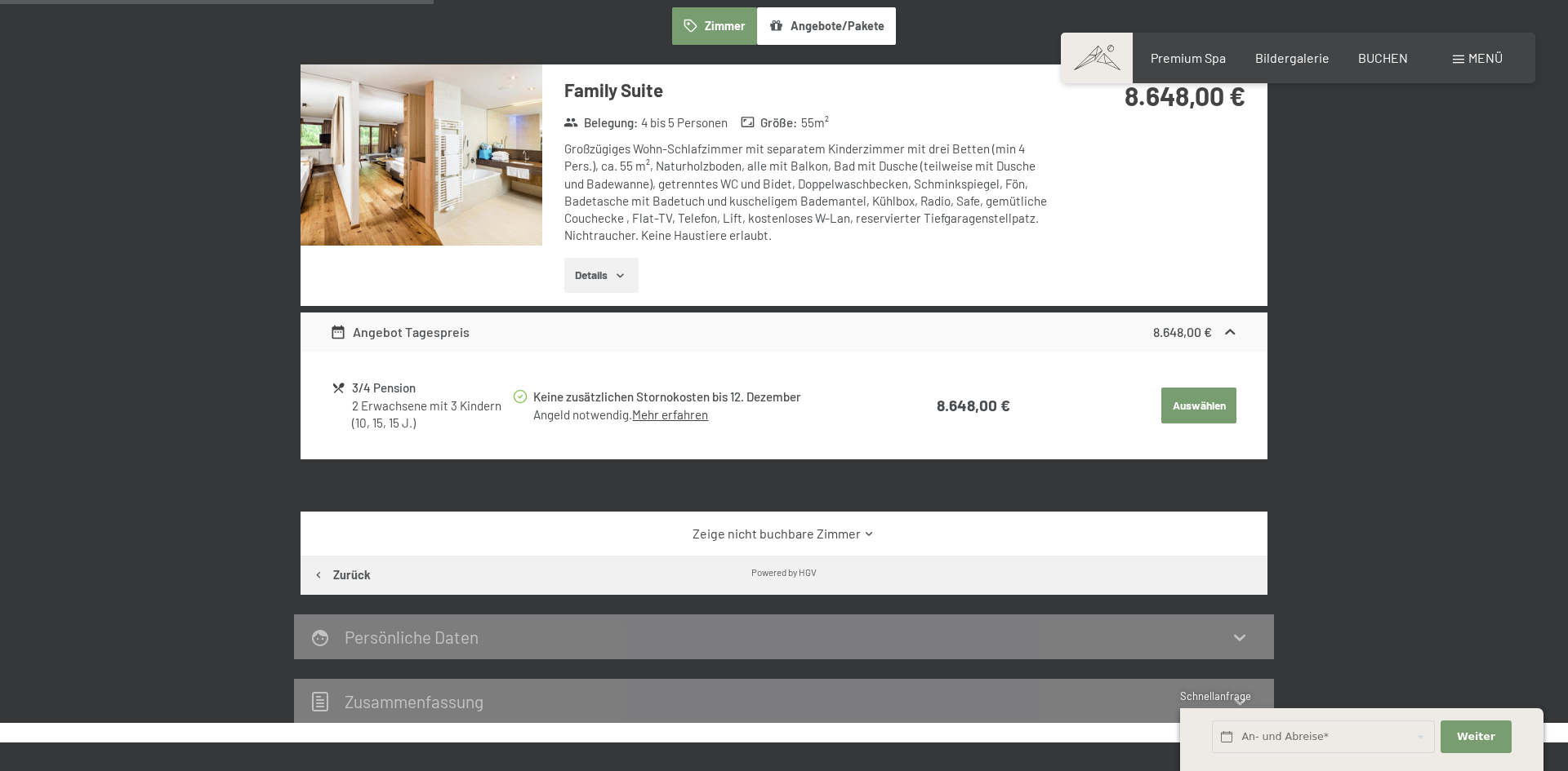
scroll to position [422, 0]
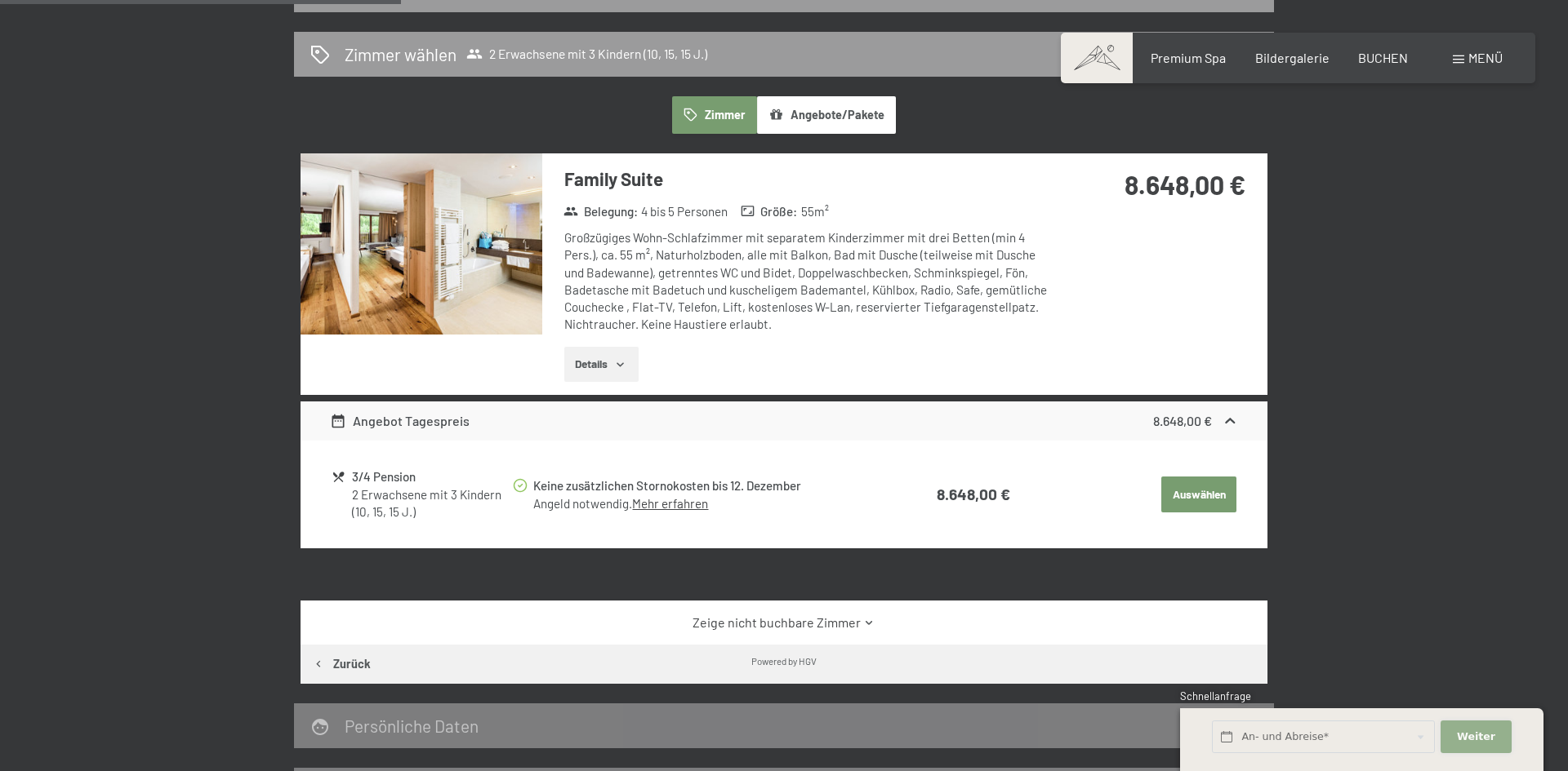
click at [1475, 746] on button "Weiter Adressfelder ausblenden" at bounding box center [1476, 737] width 70 height 34
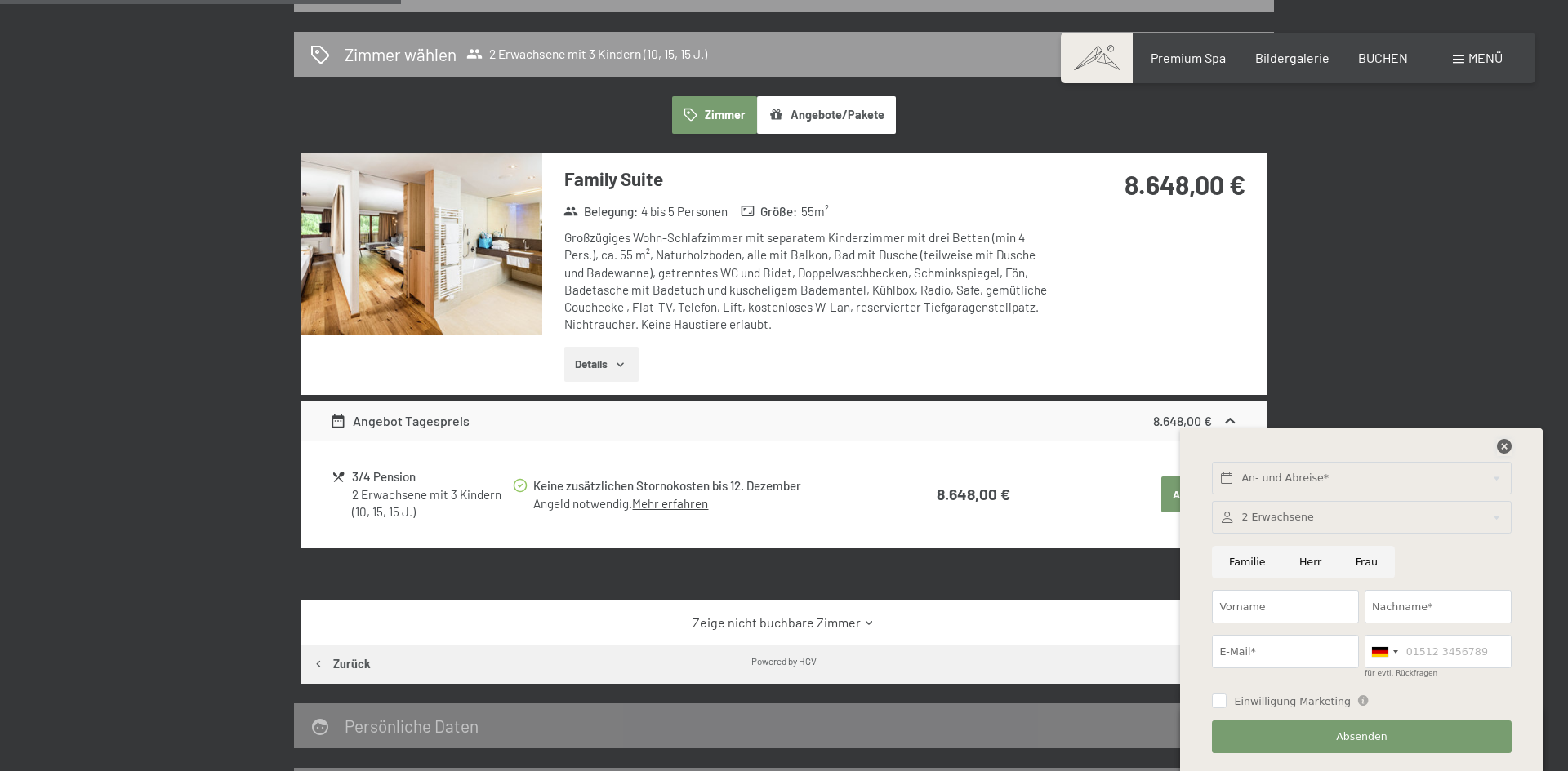
click at [1503, 445] on icon at bounding box center [1504, 446] width 15 height 15
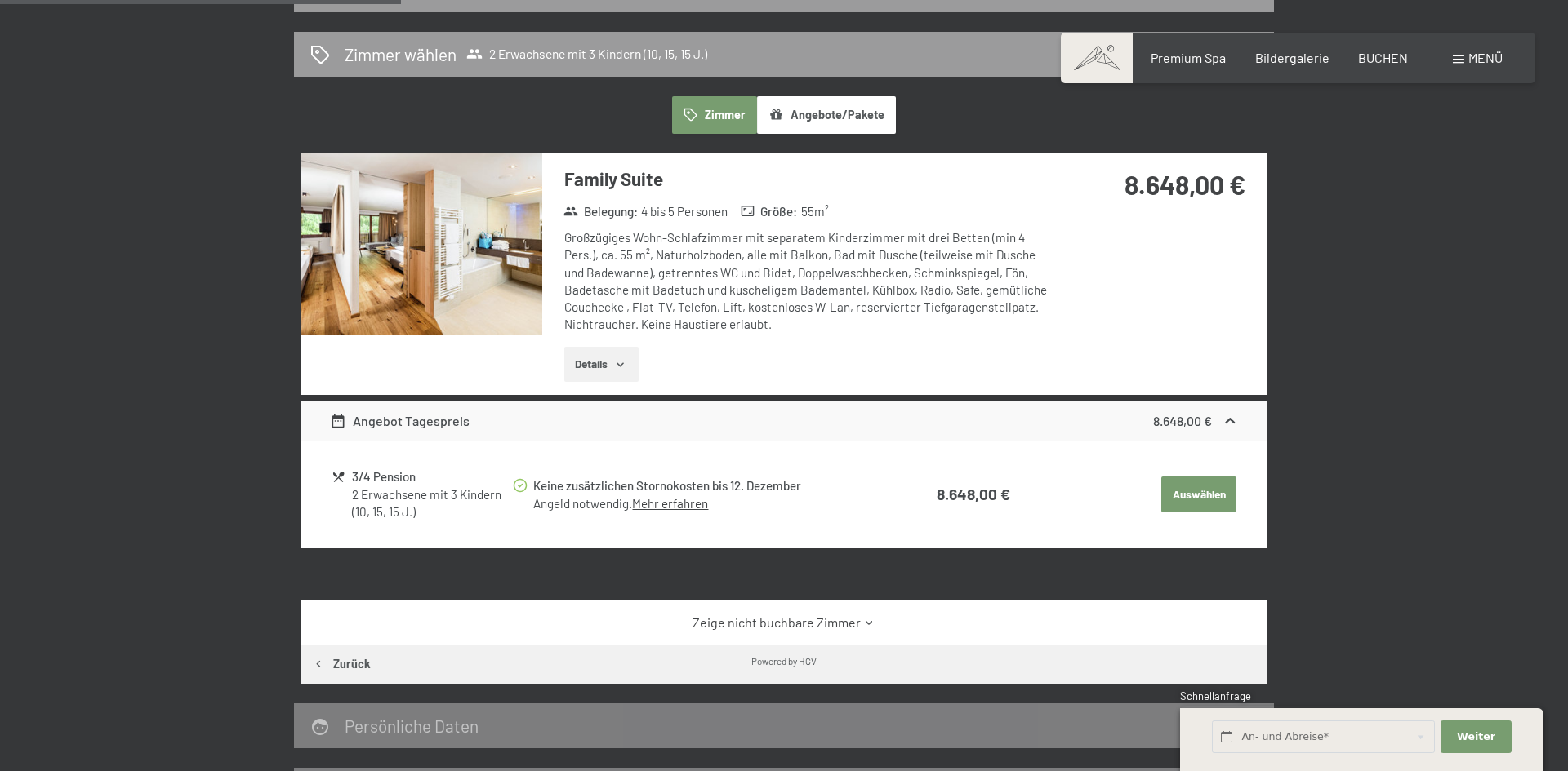
click at [793, 111] on button "Angebote/Pakete" at bounding box center [826, 114] width 139 height 38
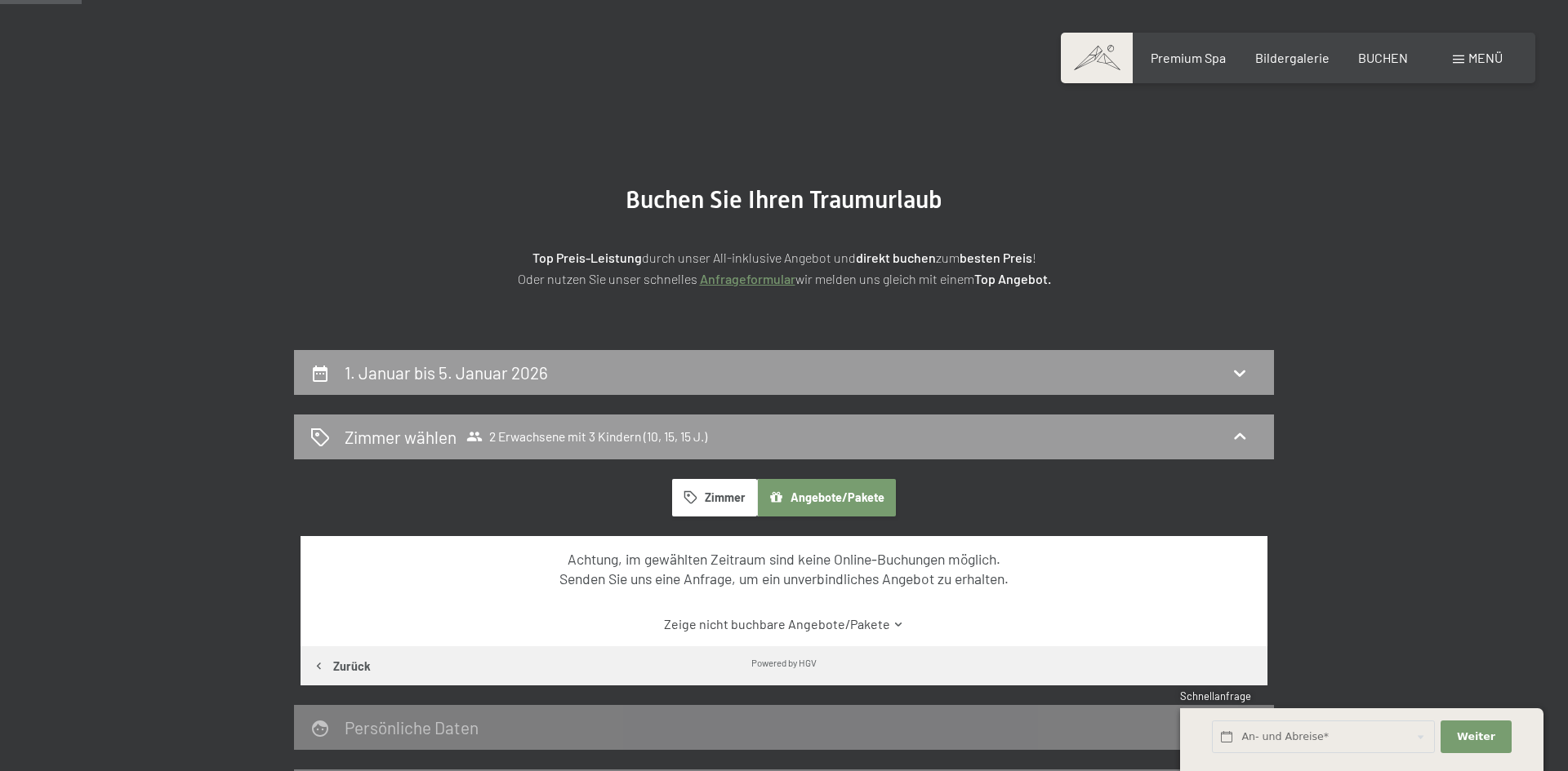
scroll to position [30, 0]
